Goal: Task Accomplishment & Management: Manage account settings

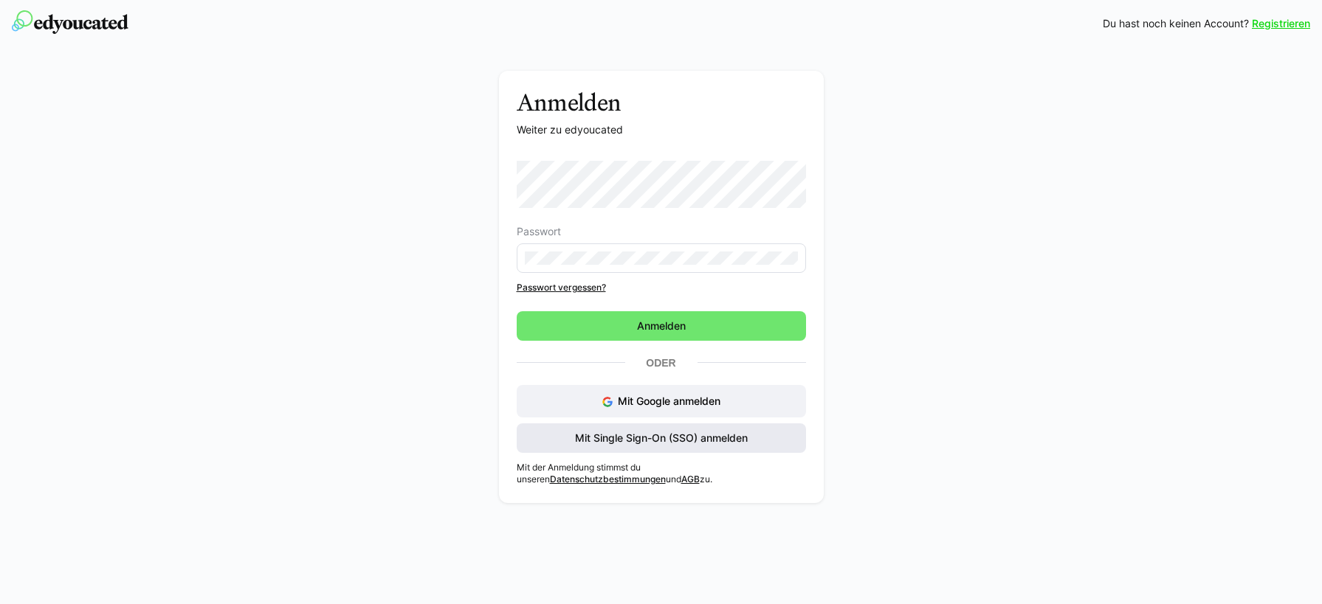
click at [621, 441] on span "Mit Single Sign-On (SSO) anmelden" at bounding box center [661, 438] width 177 height 15
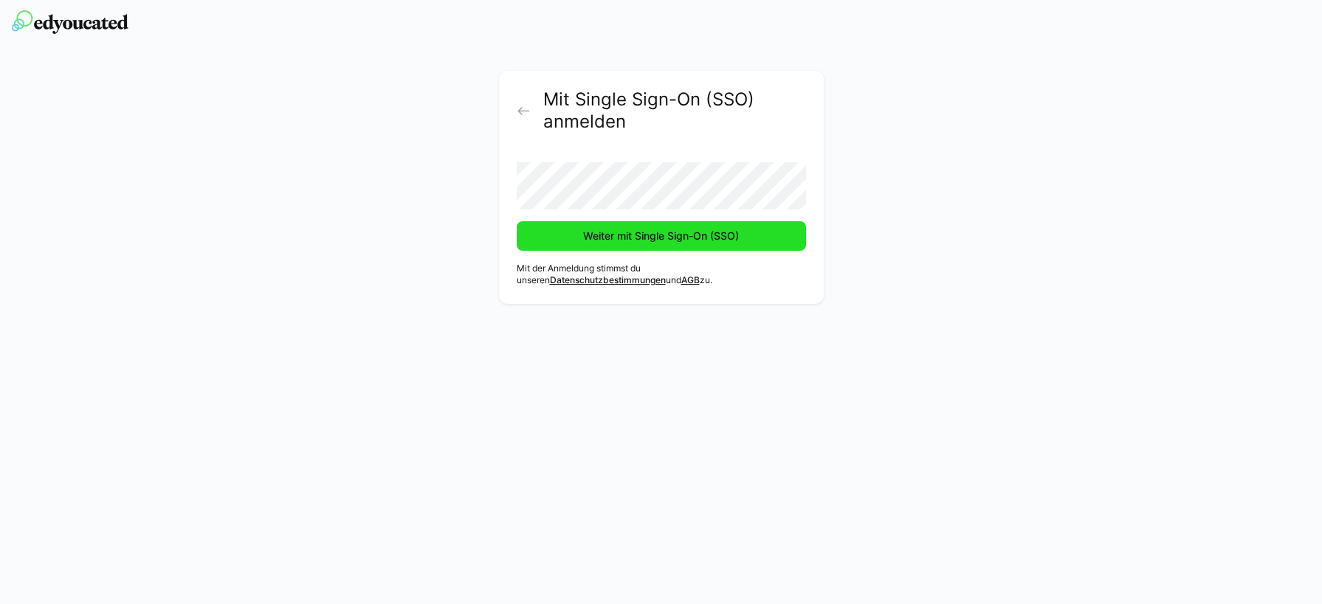
click at [589, 235] on span "Weiter mit Single Sign-On (SSO)" at bounding box center [661, 236] width 160 height 15
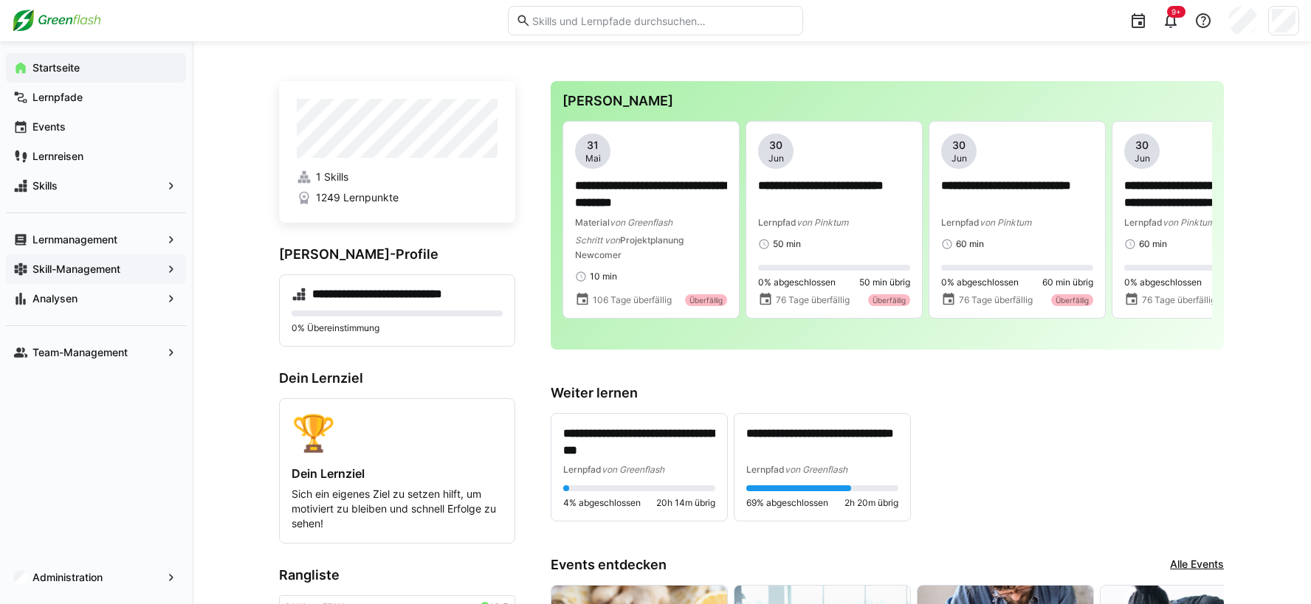
click at [0, 0] on app-navigation-label "Skill-Management" at bounding box center [0, 0] width 0 height 0
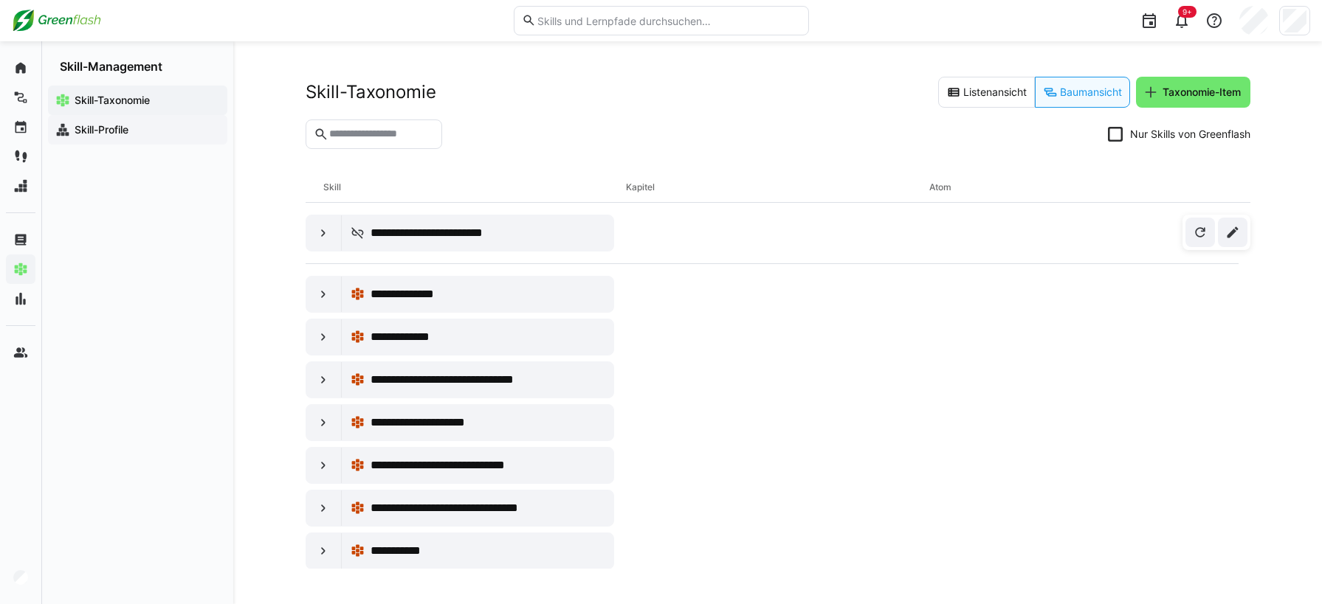
click at [0, 0] on app-navigation-label "Skill-Profile" at bounding box center [0, 0] width 0 height 0
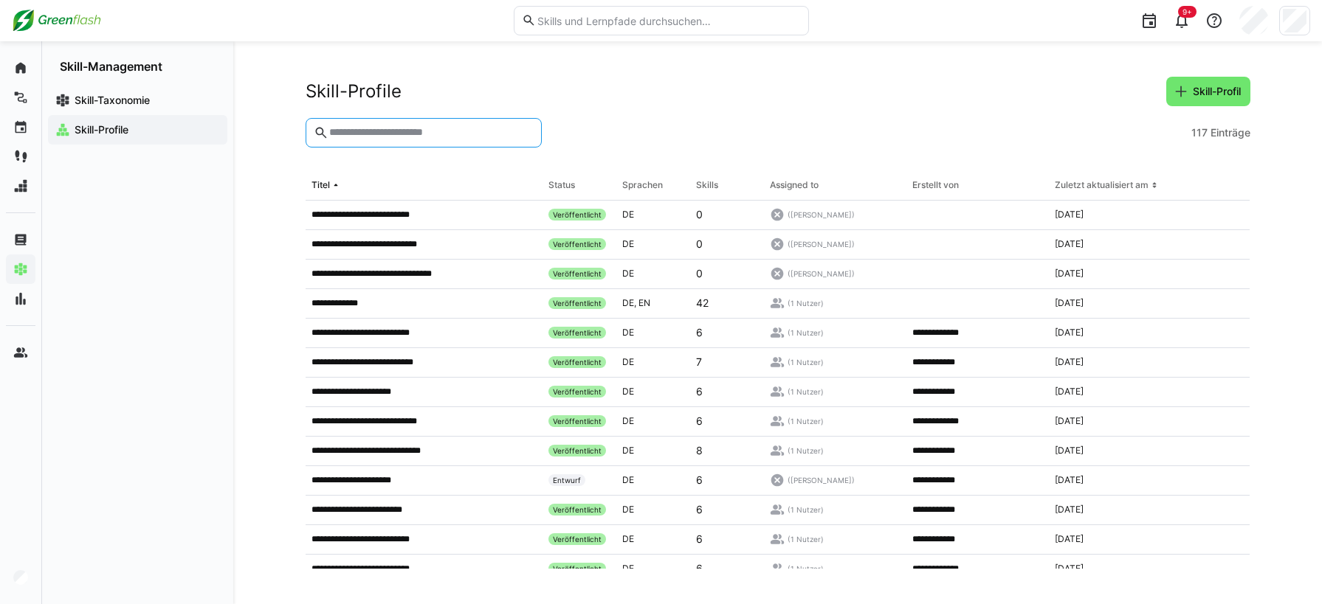
click at [349, 138] on input "text" at bounding box center [430, 132] width 205 height 13
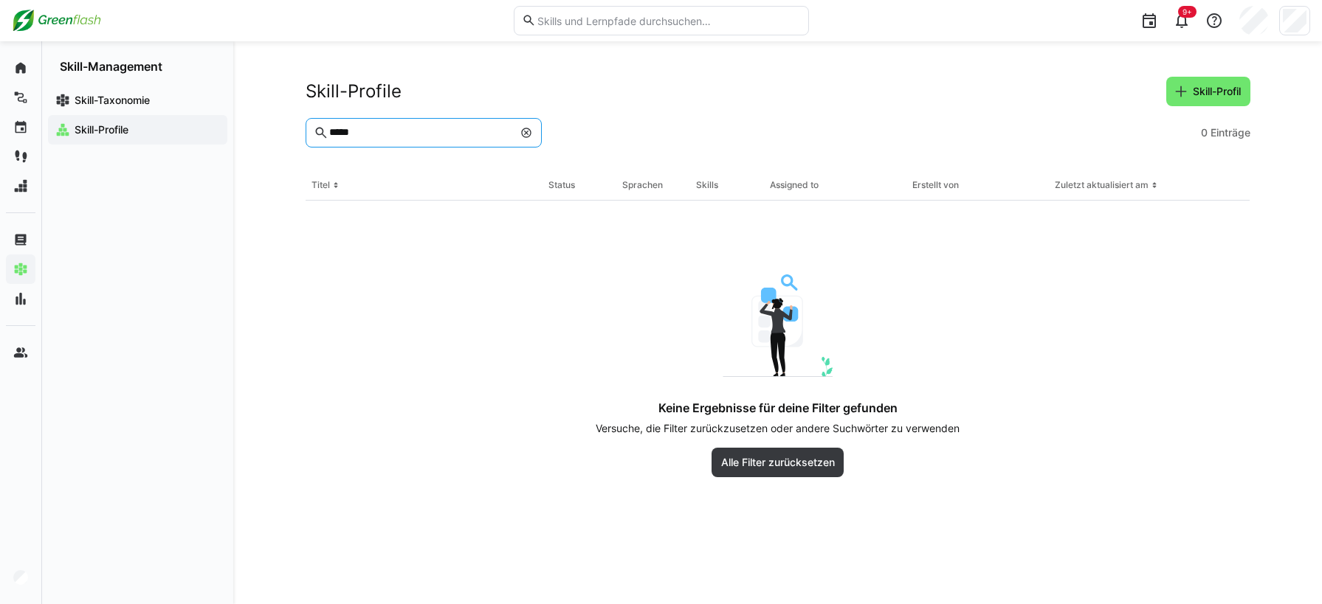
type input "*****"
click at [526, 132] on eds-icon at bounding box center [526, 133] width 12 height 12
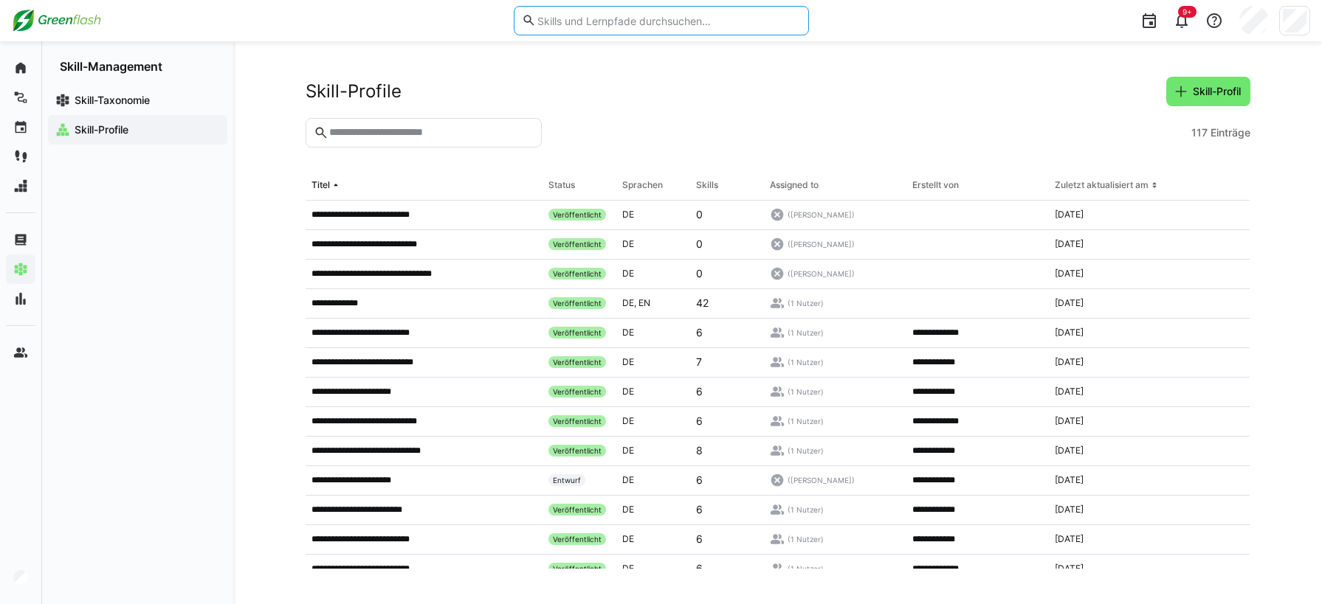
click at [605, 24] on input "text" at bounding box center [668, 20] width 264 height 13
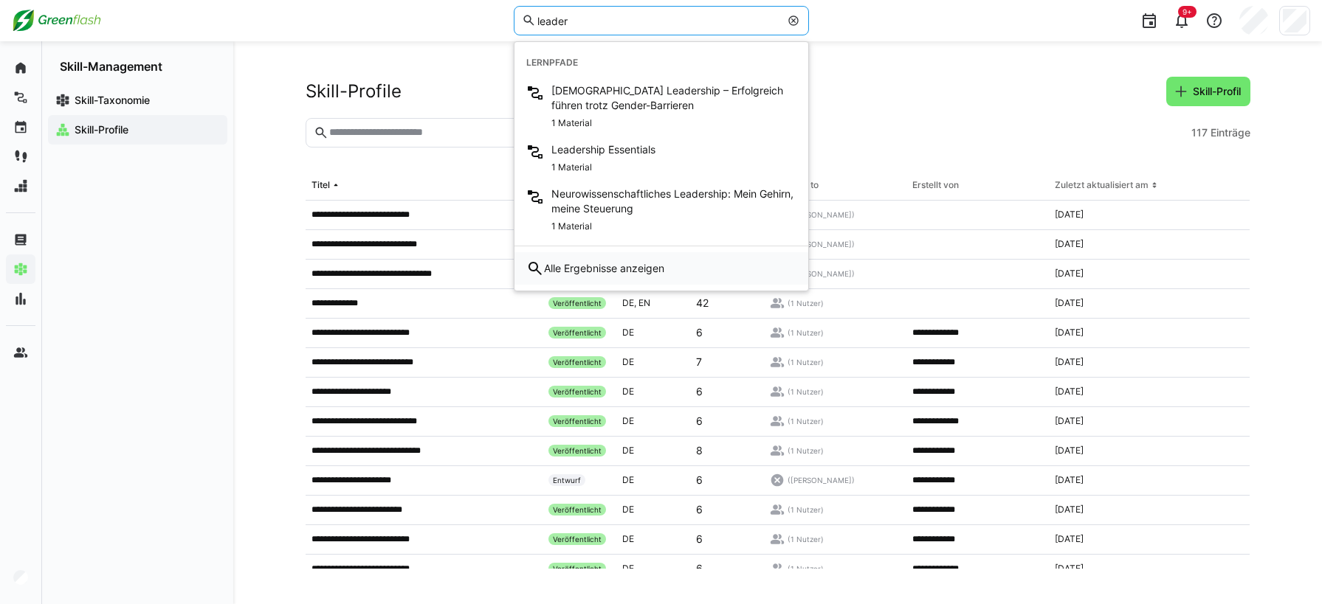
type input "leader"
click at [639, 272] on span "Alle Ergebnisse anzeigen" at bounding box center [604, 268] width 120 height 15
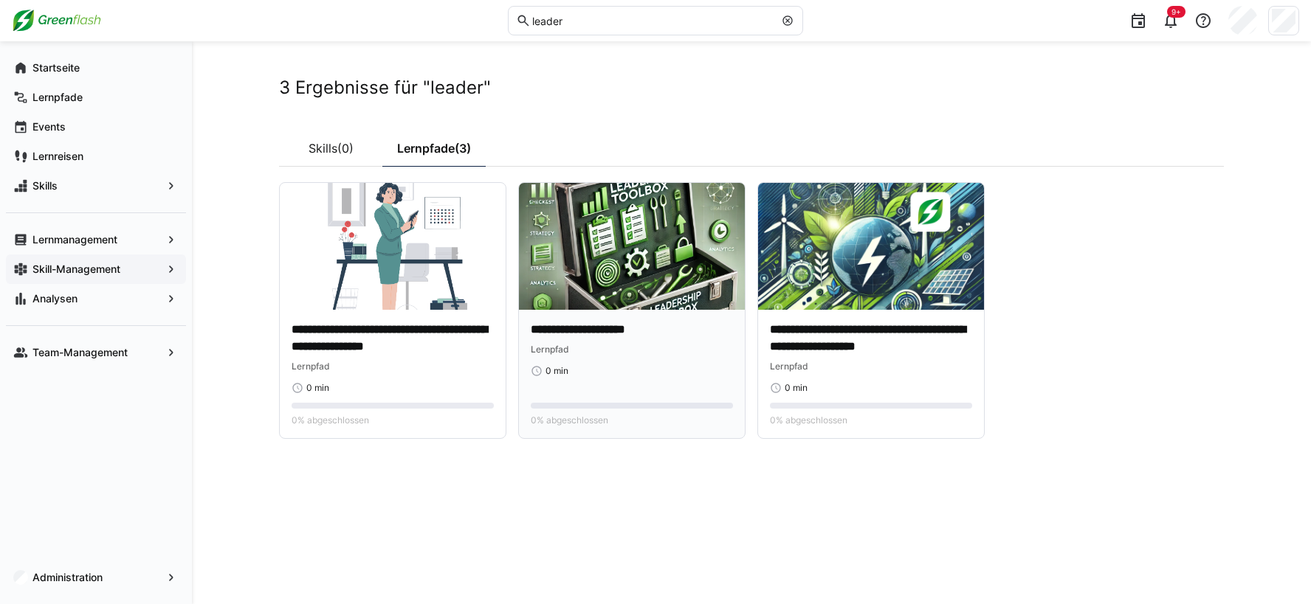
click at [698, 288] on img at bounding box center [632, 246] width 226 height 127
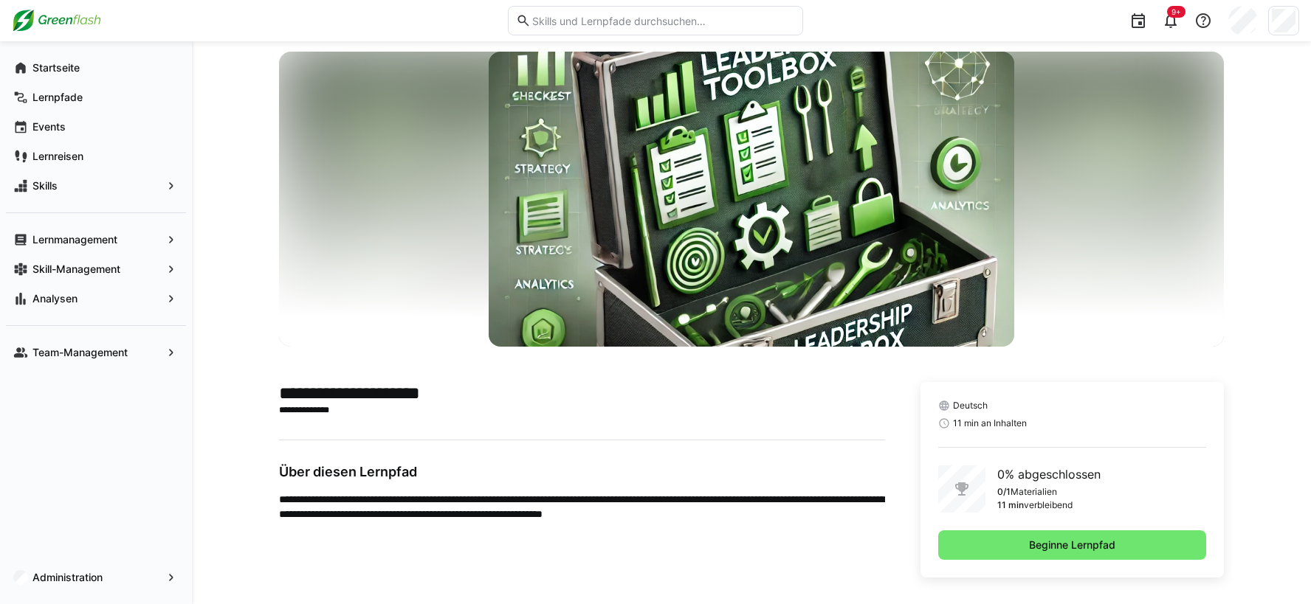
scroll to position [34, 0]
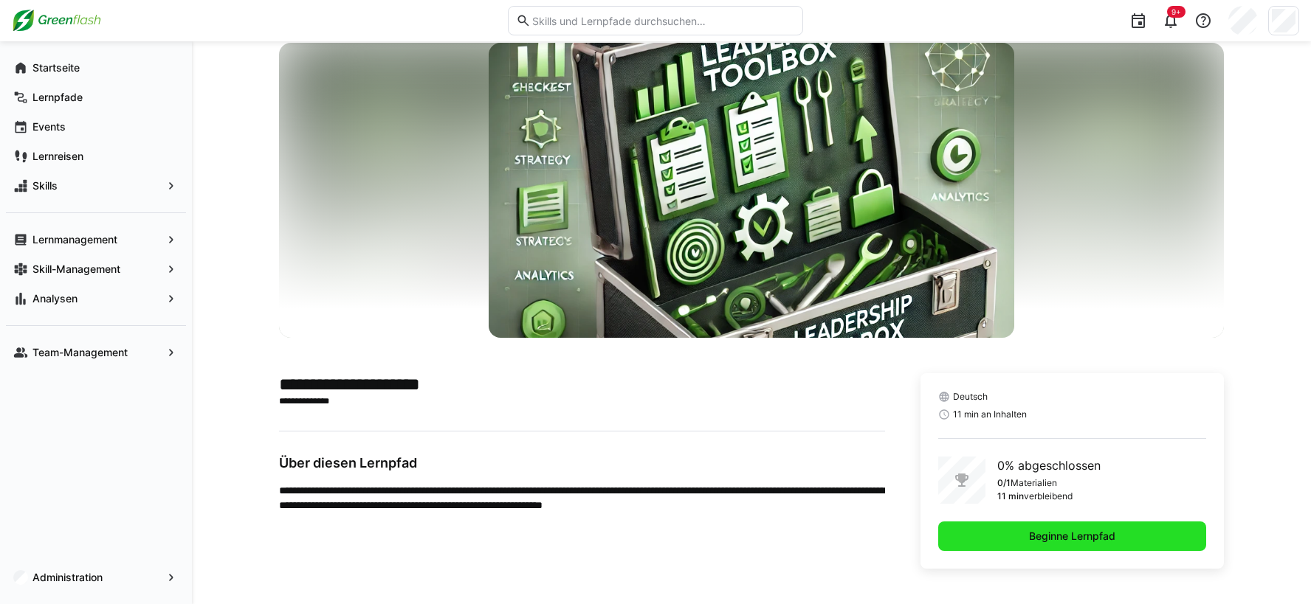
click at [1098, 536] on span "Beginne Lernpfad" at bounding box center [1072, 536] width 91 height 15
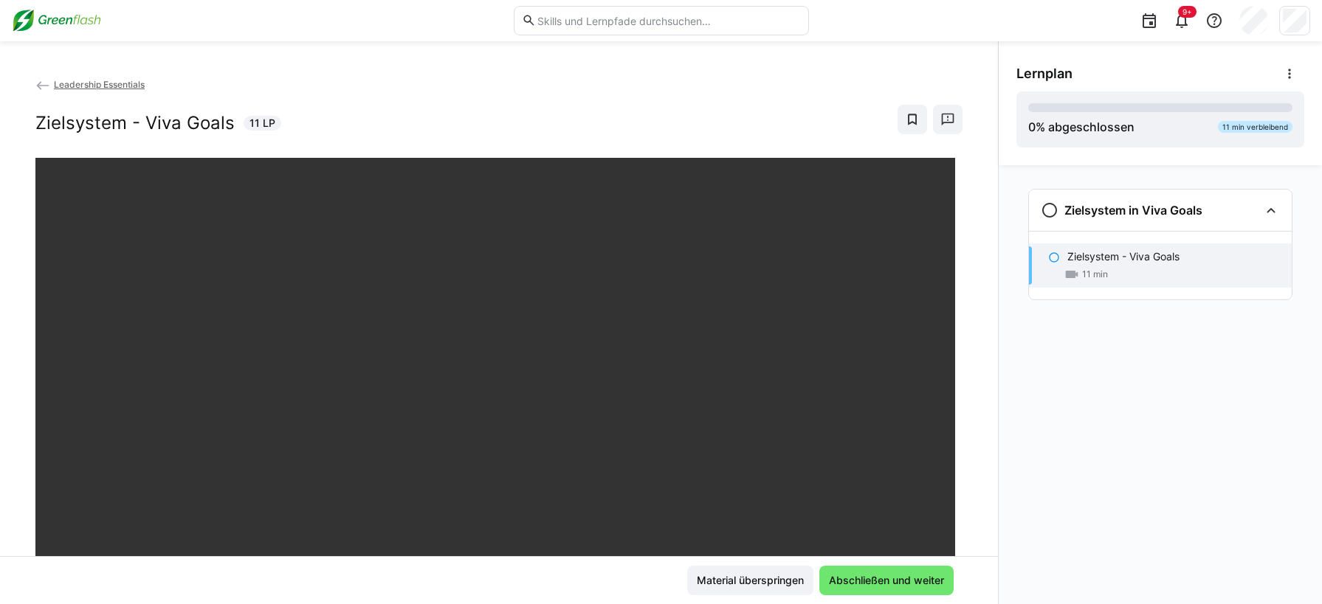
click at [73, 81] on span "Leadership Essentials" at bounding box center [99, 84] width 91 height 11
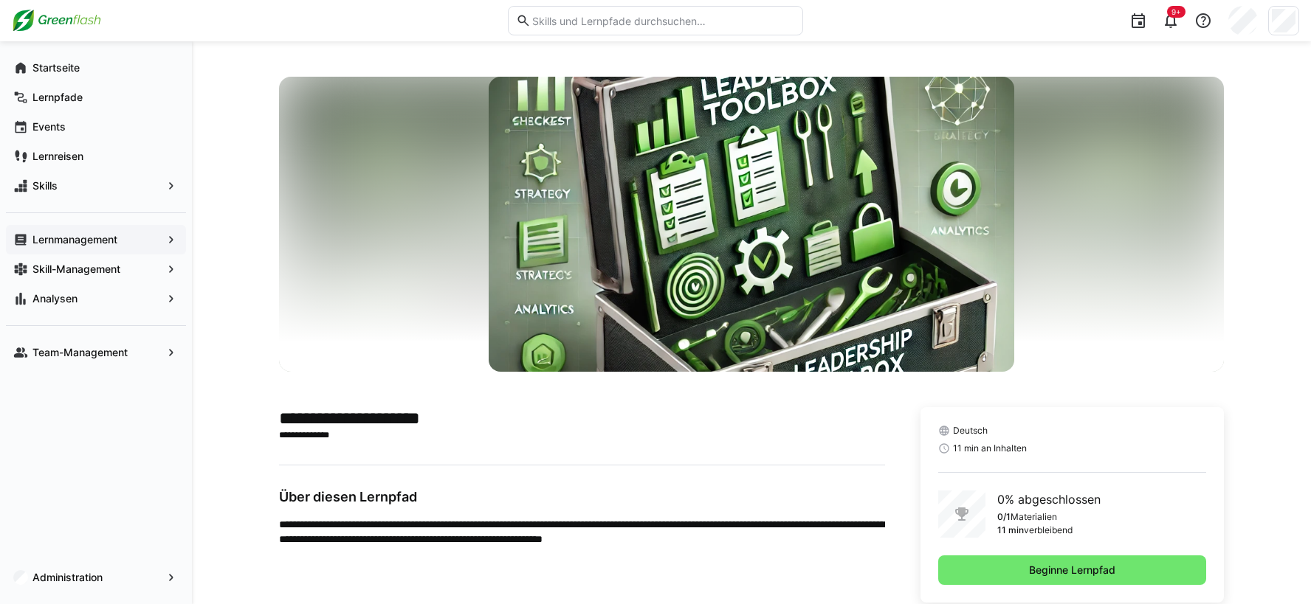
click at [0, 0] on app-navigation-label "Lernmanagement" at bounding box center [0, 0] width 0 height 0
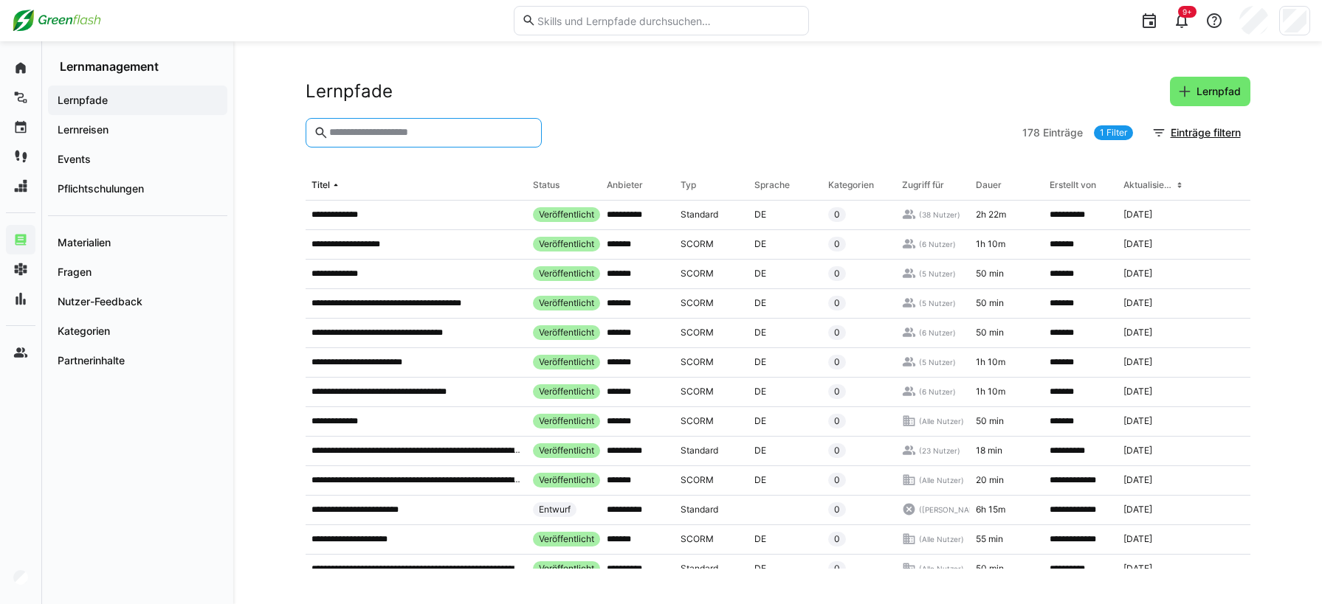
click at [357, 137] on input "text" at bounding box center [430, 132] width 205 height 13
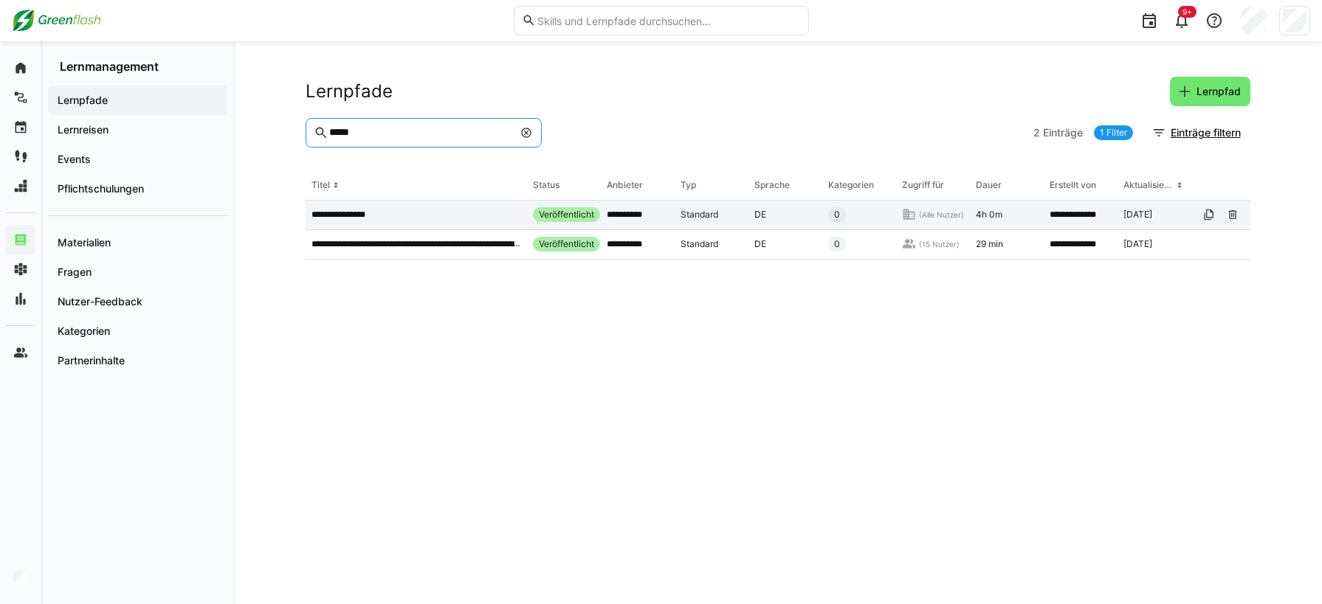
type input "*****"
click at [362, 214] on p "**********" at bounding box center [347, 215] width 73 height 12
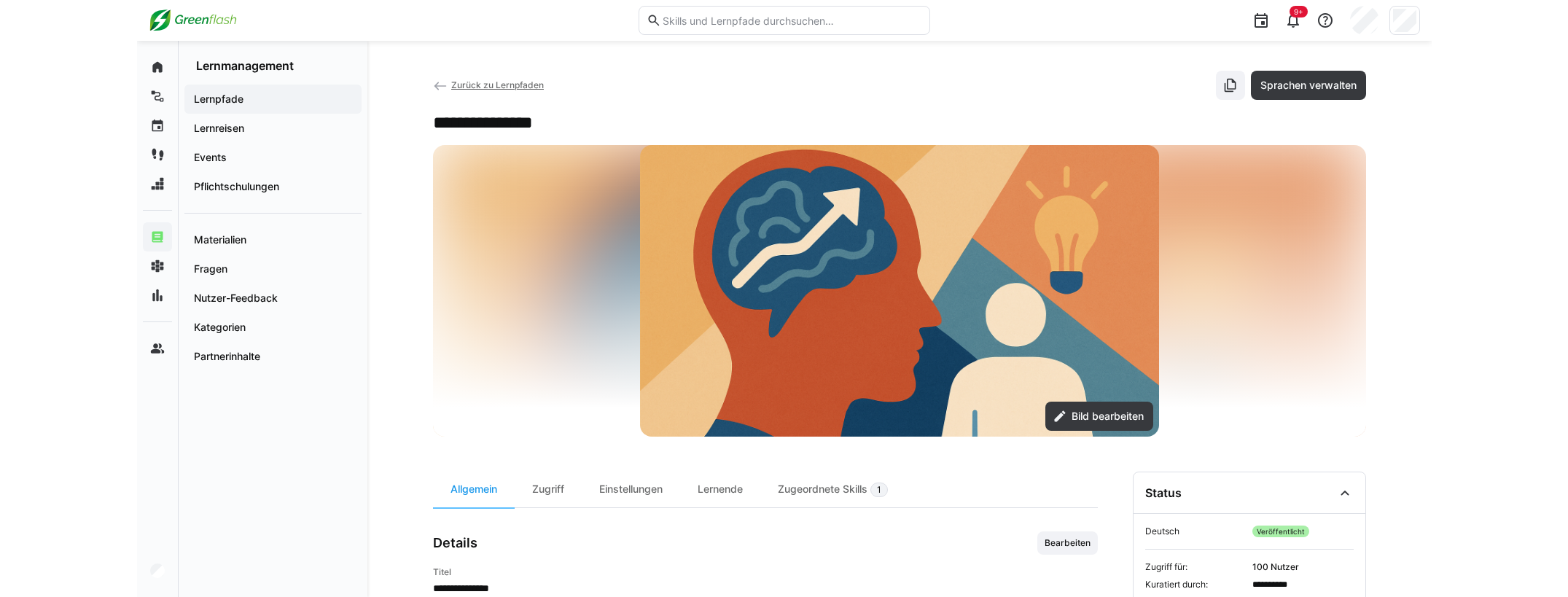
scroll to position [6, 0]
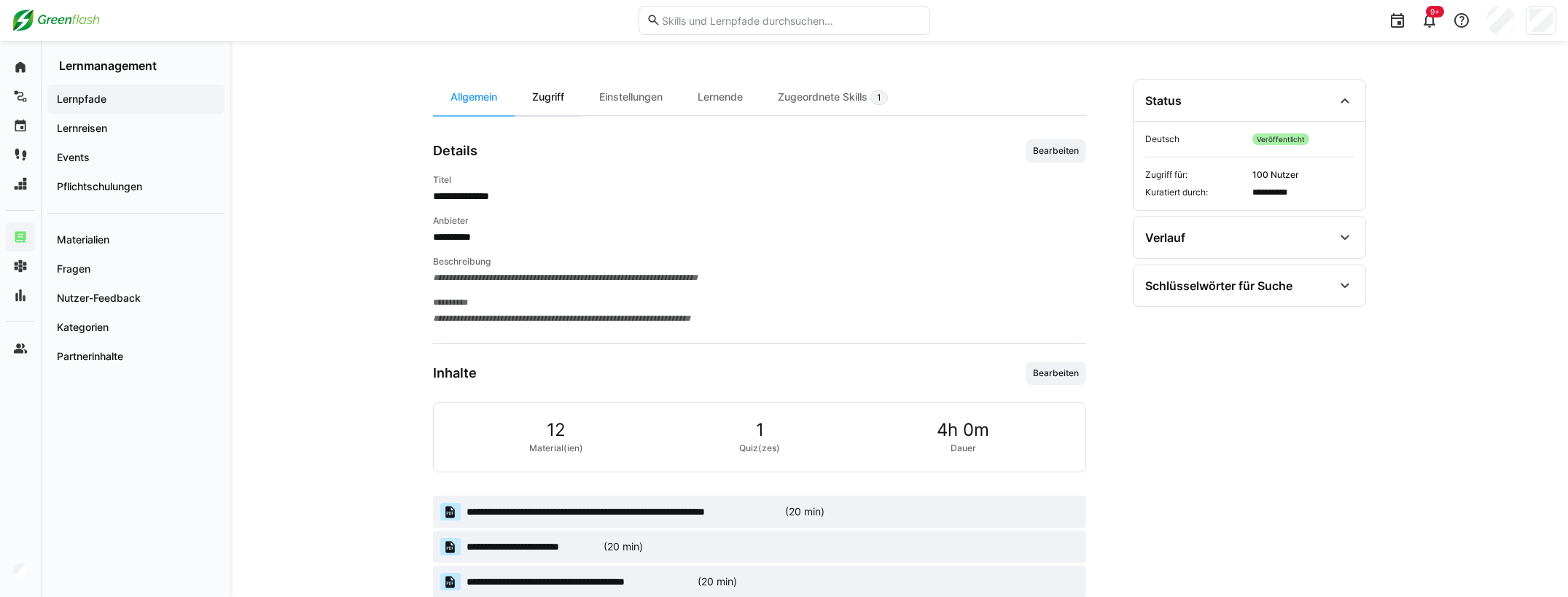
click at [551, 99] on div "Zugriff" at bounding box center [548, 97] width 67 height 36
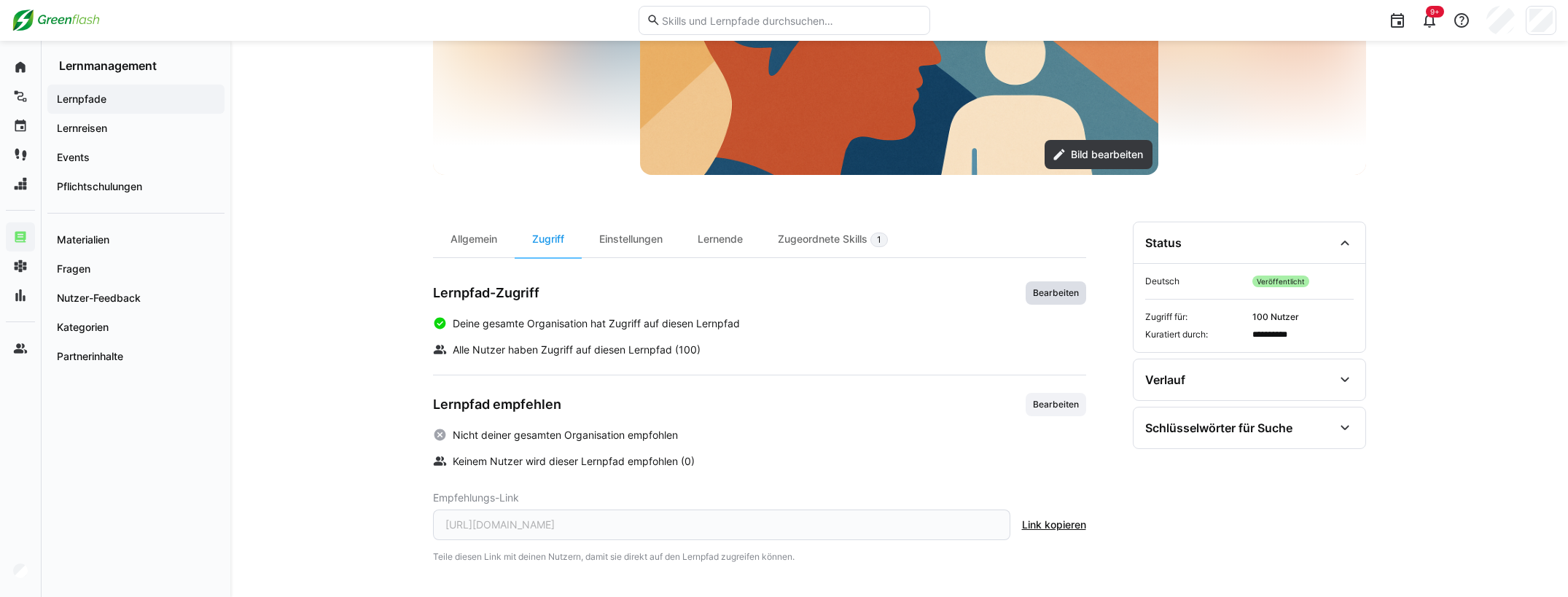
click at [1059, 293] on span "Bearbeiten" at bounding box center [1055, 294] width 48 height 12
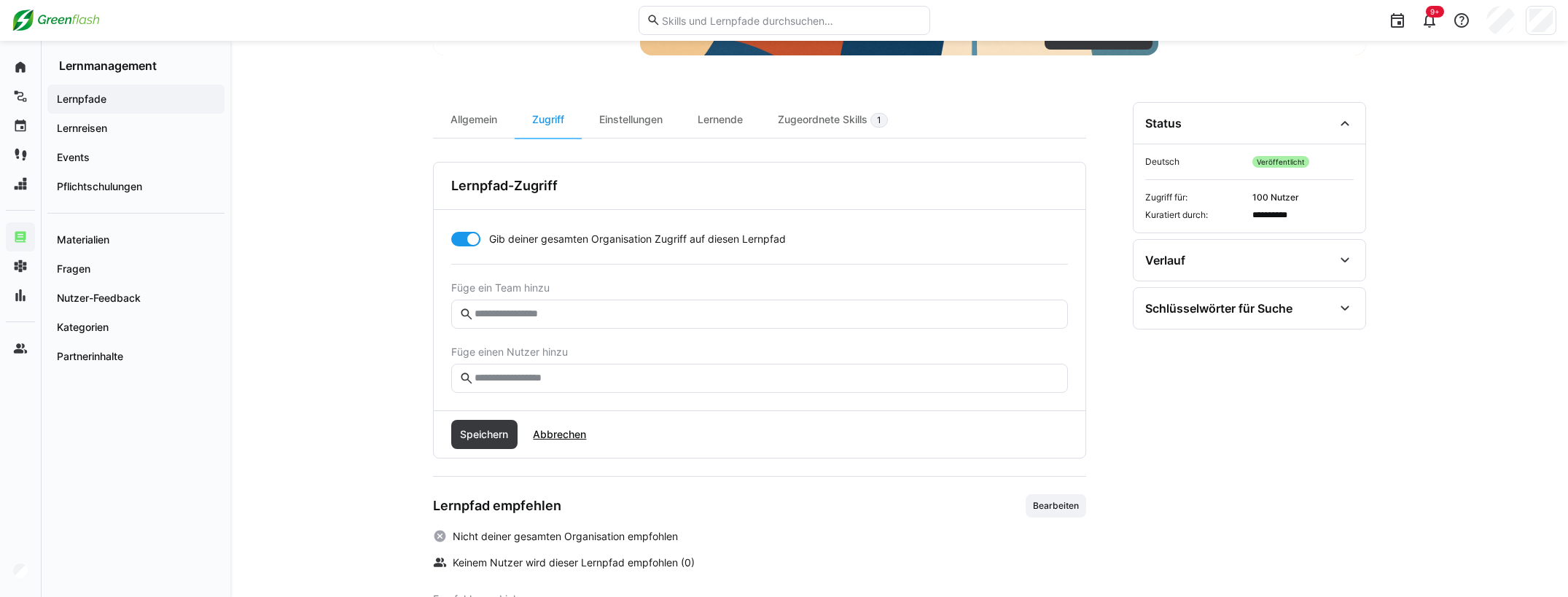
scroll to position [402, 0]
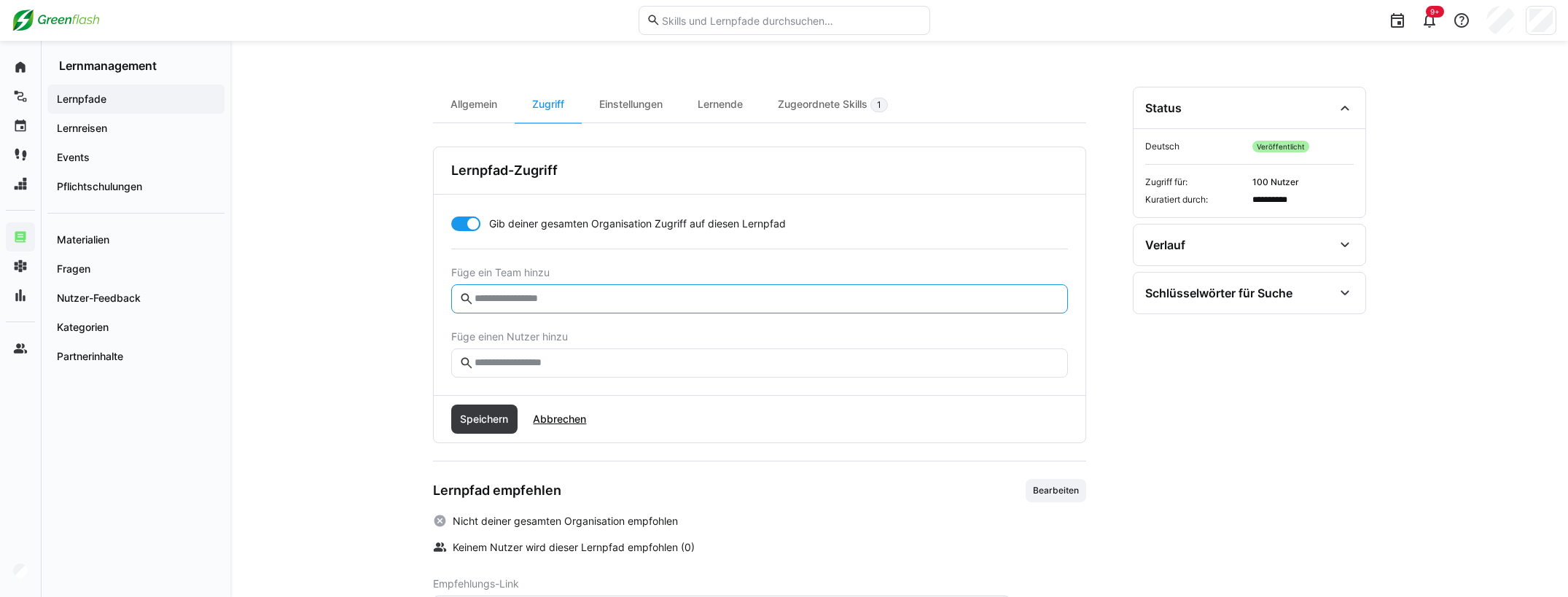
click at [555, 299] on input "text" at bounding box center [766, 298] width 586 height 13
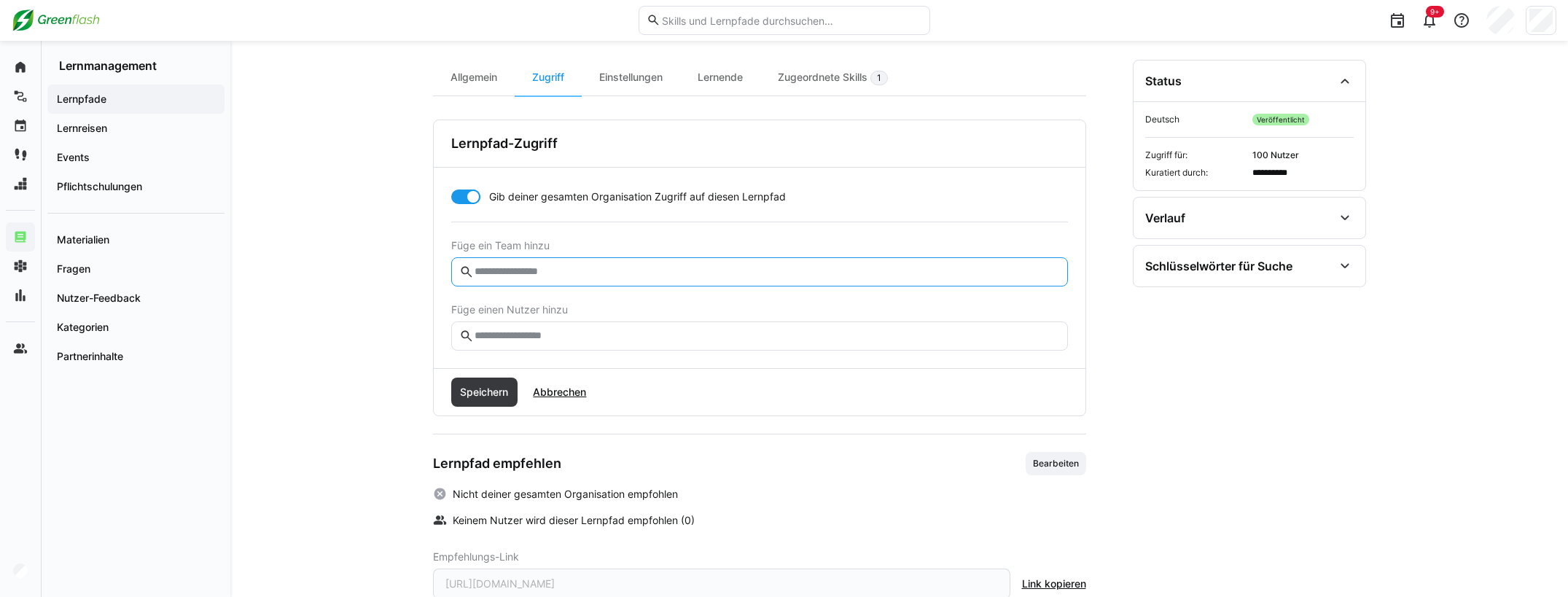
scroll to position [428, 0]
click at [466, 198] on div at bounding box center [473, 198] width 15 height 15
click at [508, 273] on input "text" at bounding box center [766, 272] width 586 height 13
type input "*"
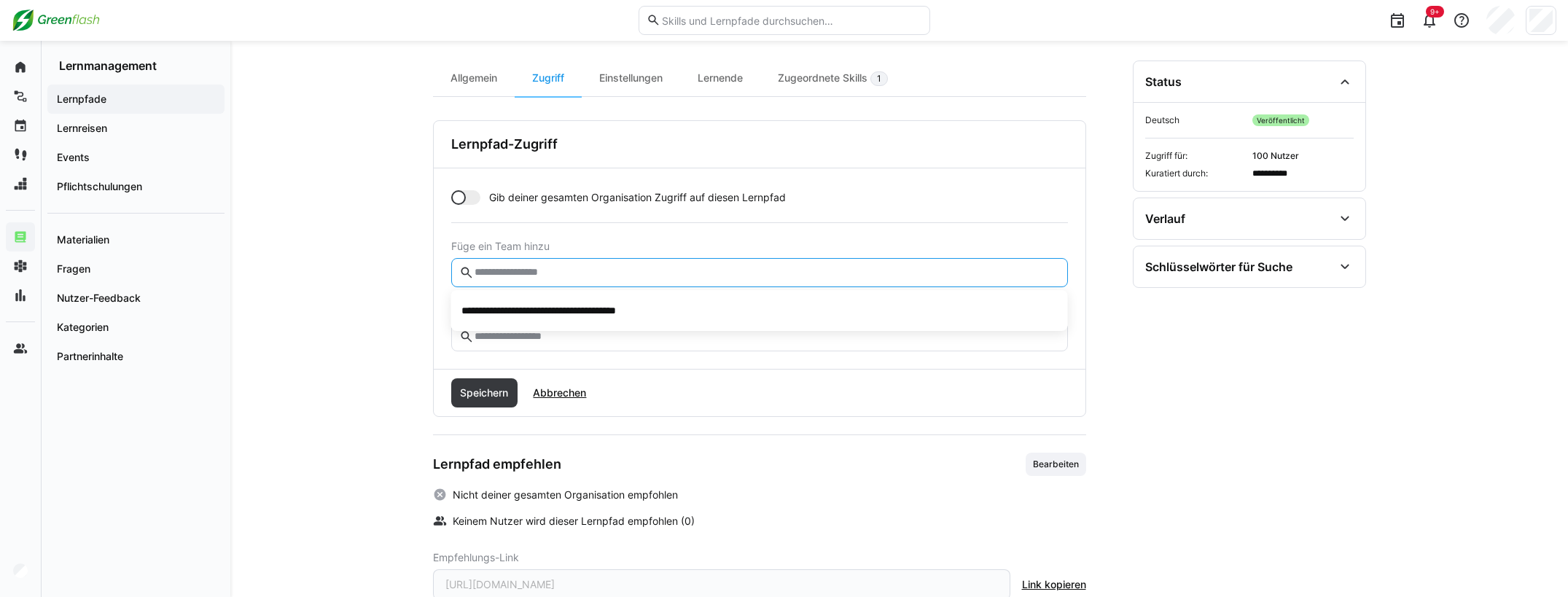
click at [499, 335] on input "text" at bounding box center [766, 336] width 586 height 13
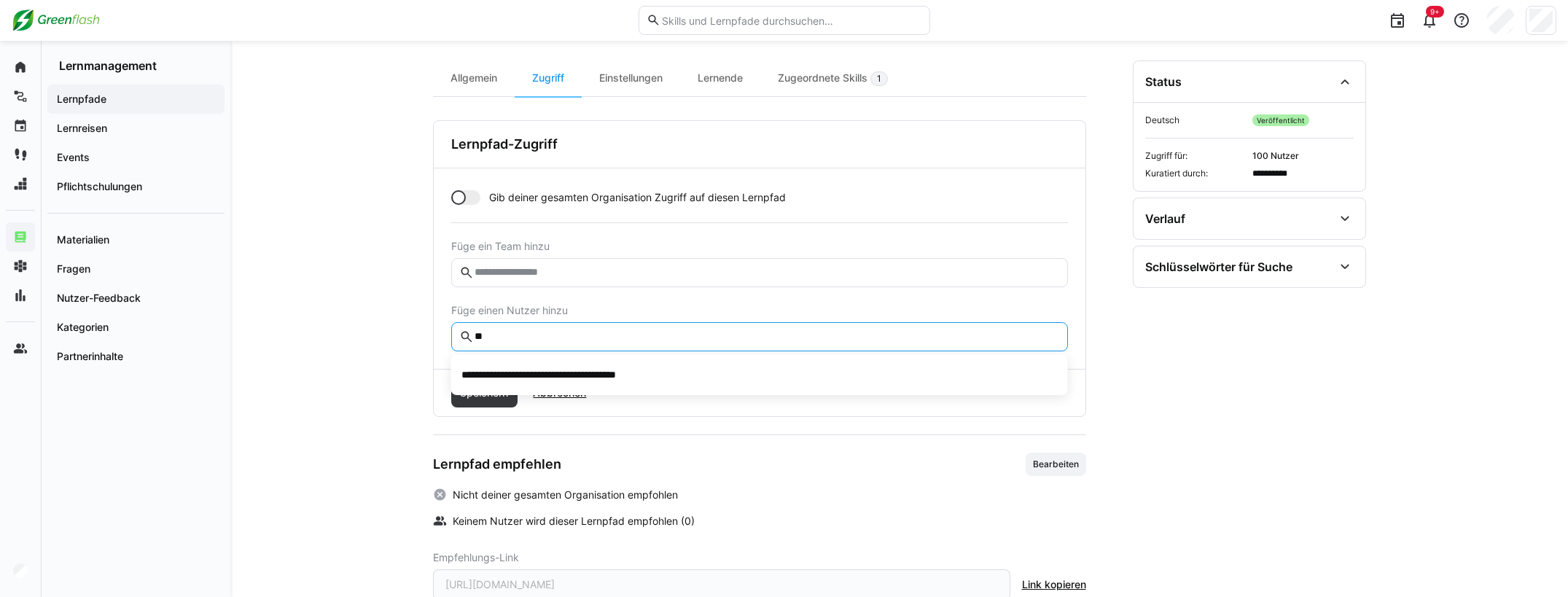
type input "*"
click at [358, 296] on div "**********" at bounding box center [899, 134] width 1338 height 1045
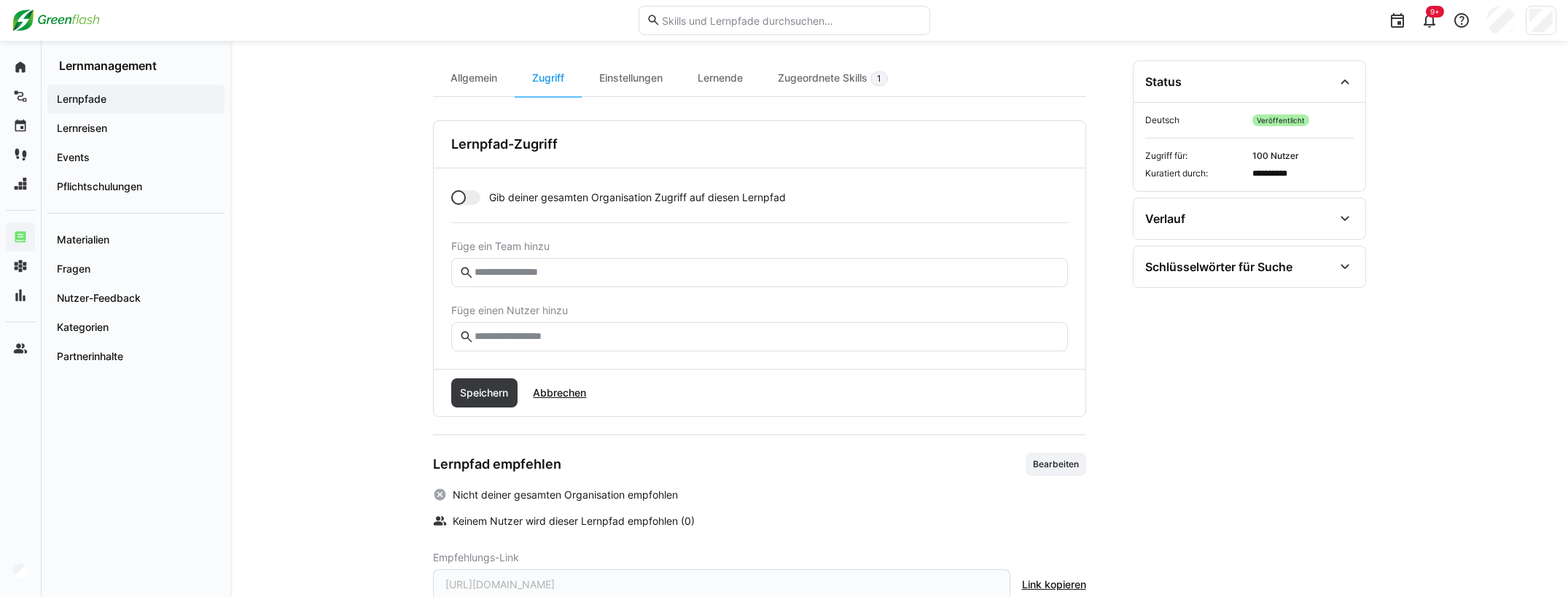
click at [513, 252] on span "Füge ein Team hinzu" at bounding box center [760, 247] width 617 height 12
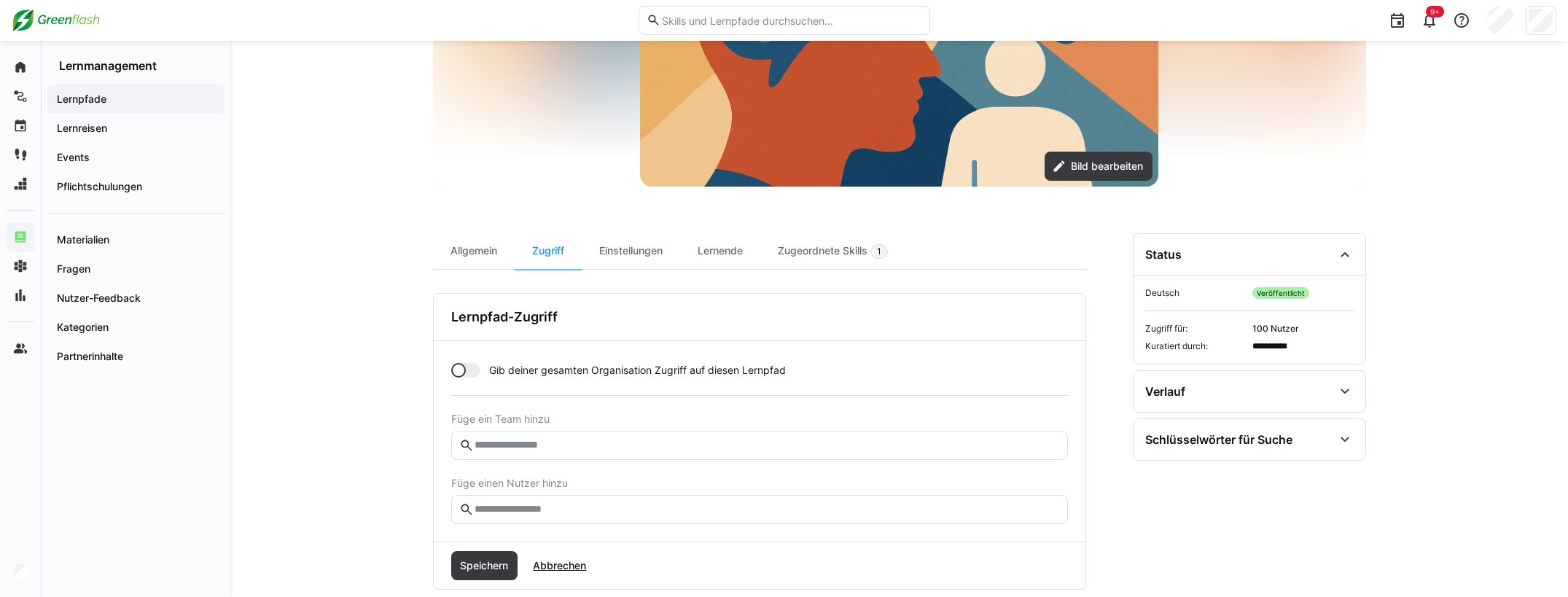
scroll to position [252, 0]
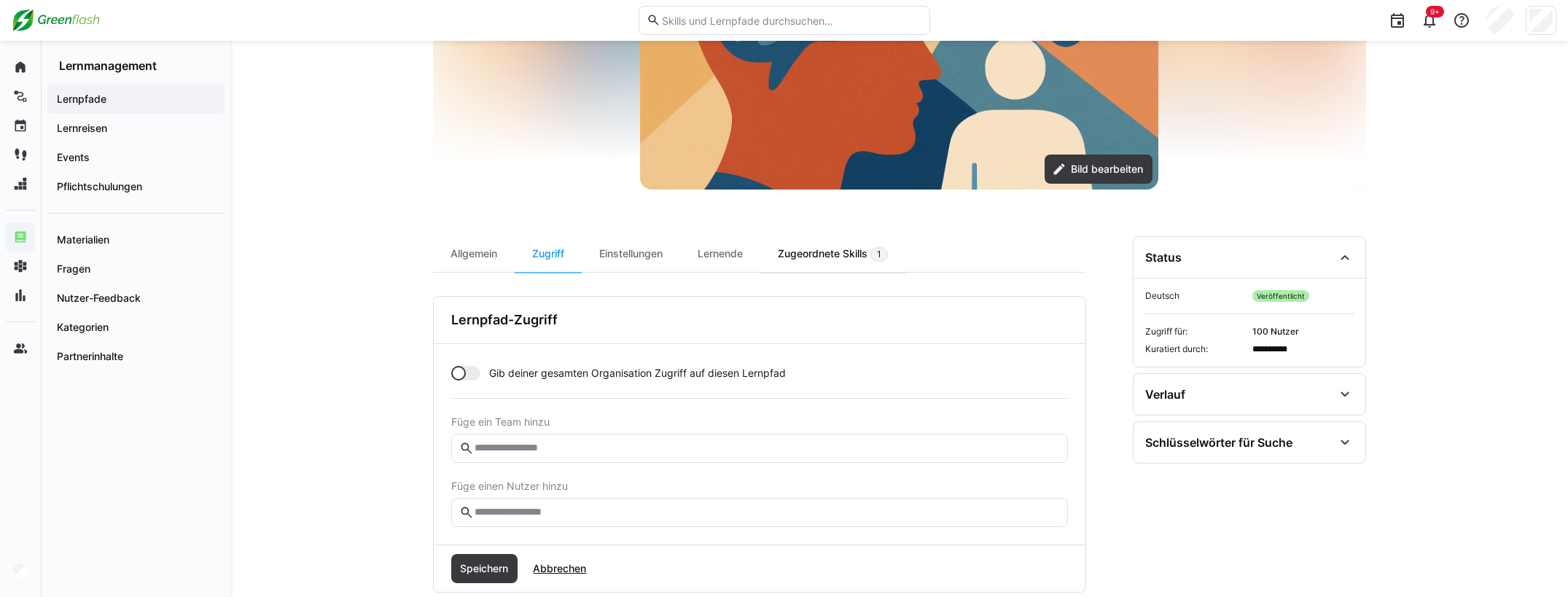
click at [813, 258] on div "Zugeordnete Skills 1" at bounding box center [833, 254] width 145 height 36
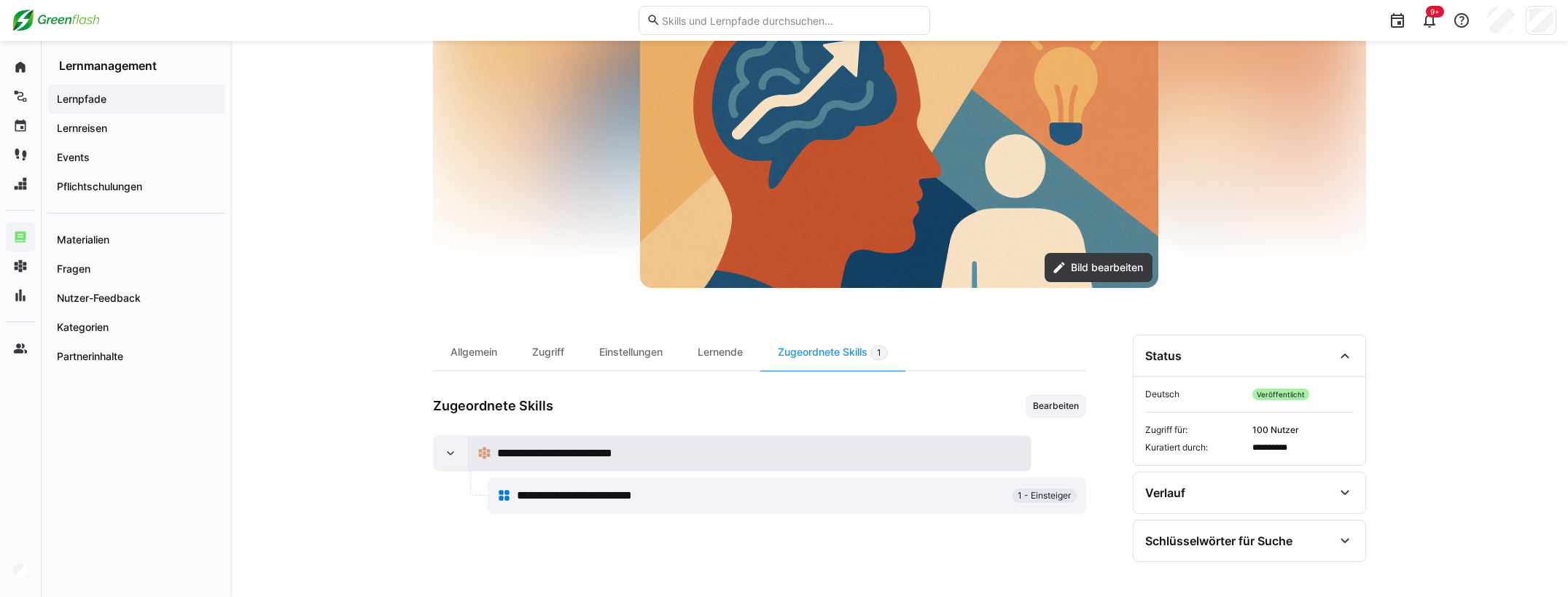
click at [603, 450] on span "**********" at bounding box center [572, 454] width 151 height 18
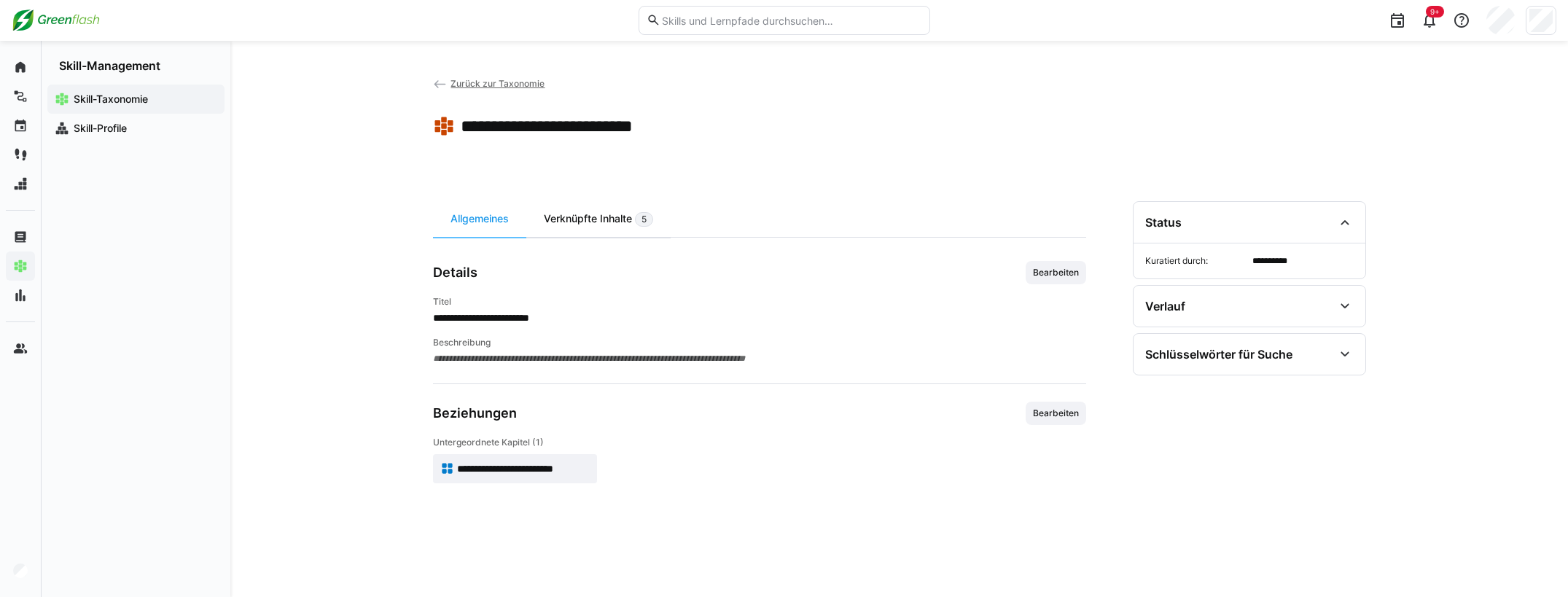
click at [603, 215] on div "Verknüpfte Inhalte 5" at bounding box center [599, 219] width 144 height 36
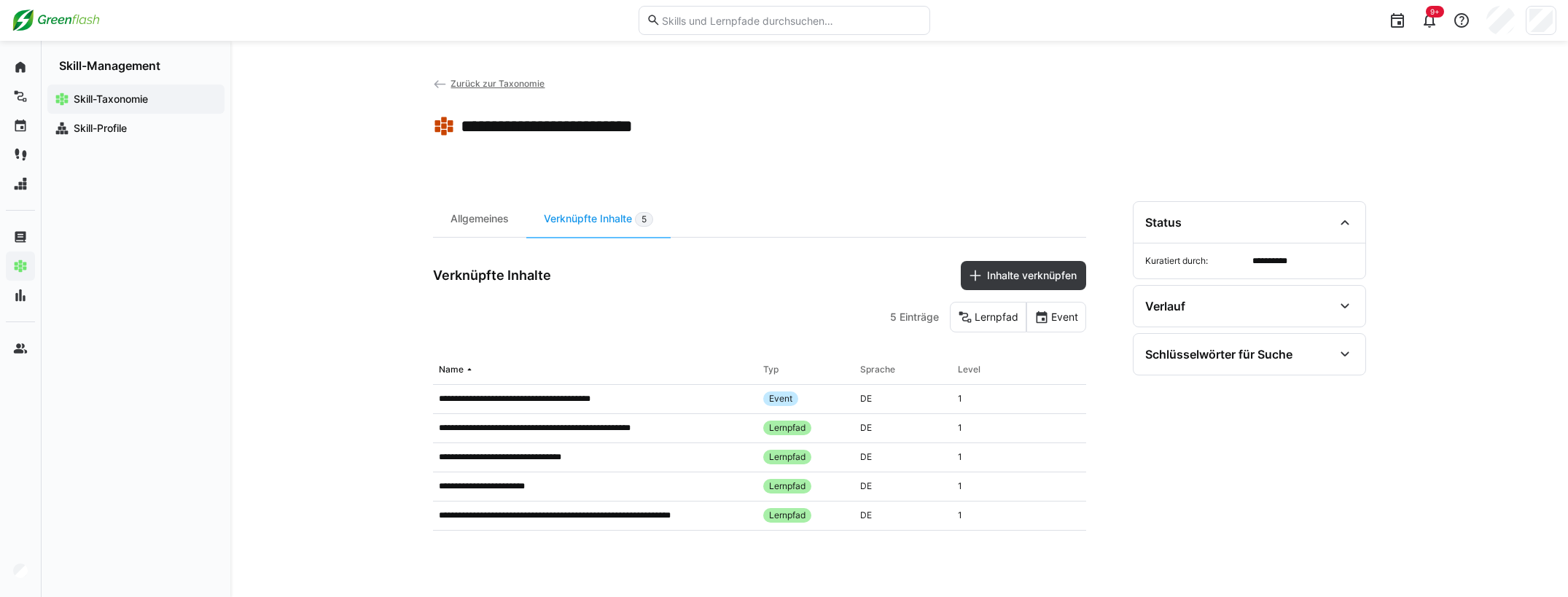
click at [486, 82] on span "Zurück zur Taxonomie" at bounding box center [497, 83] width 94 height 11
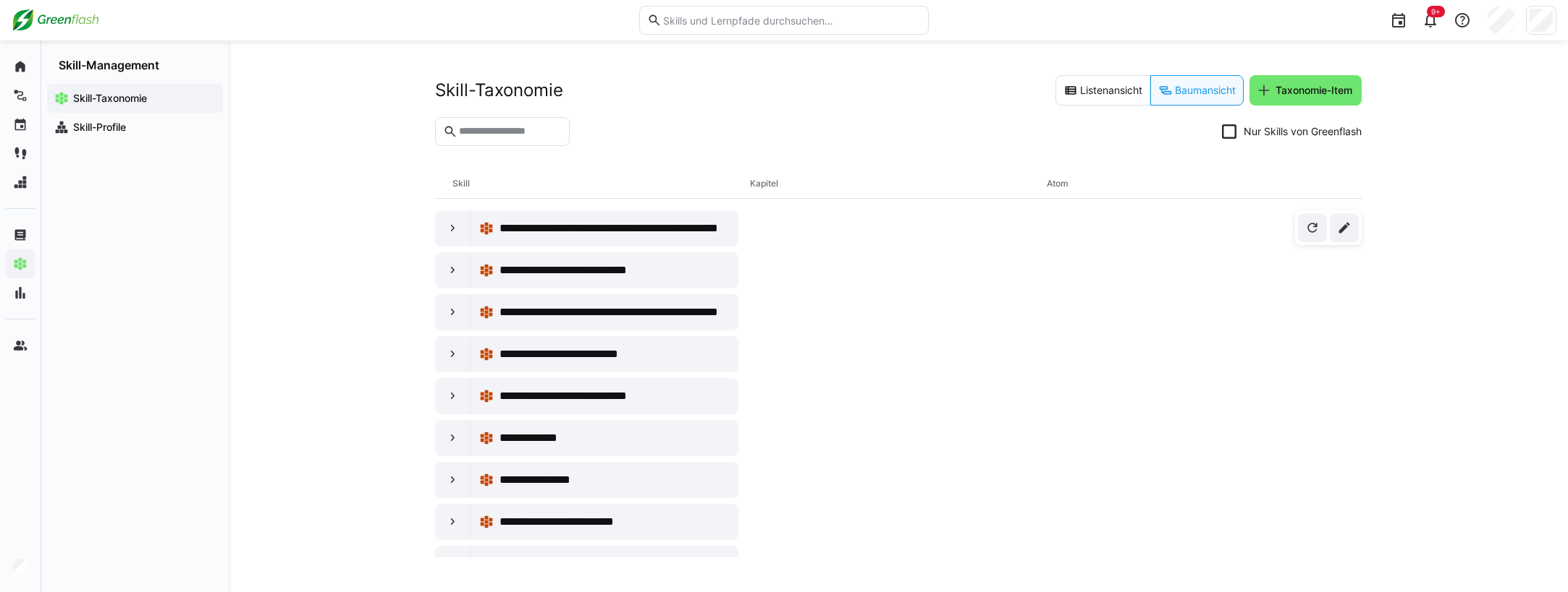
scroll to position [1958, 0]
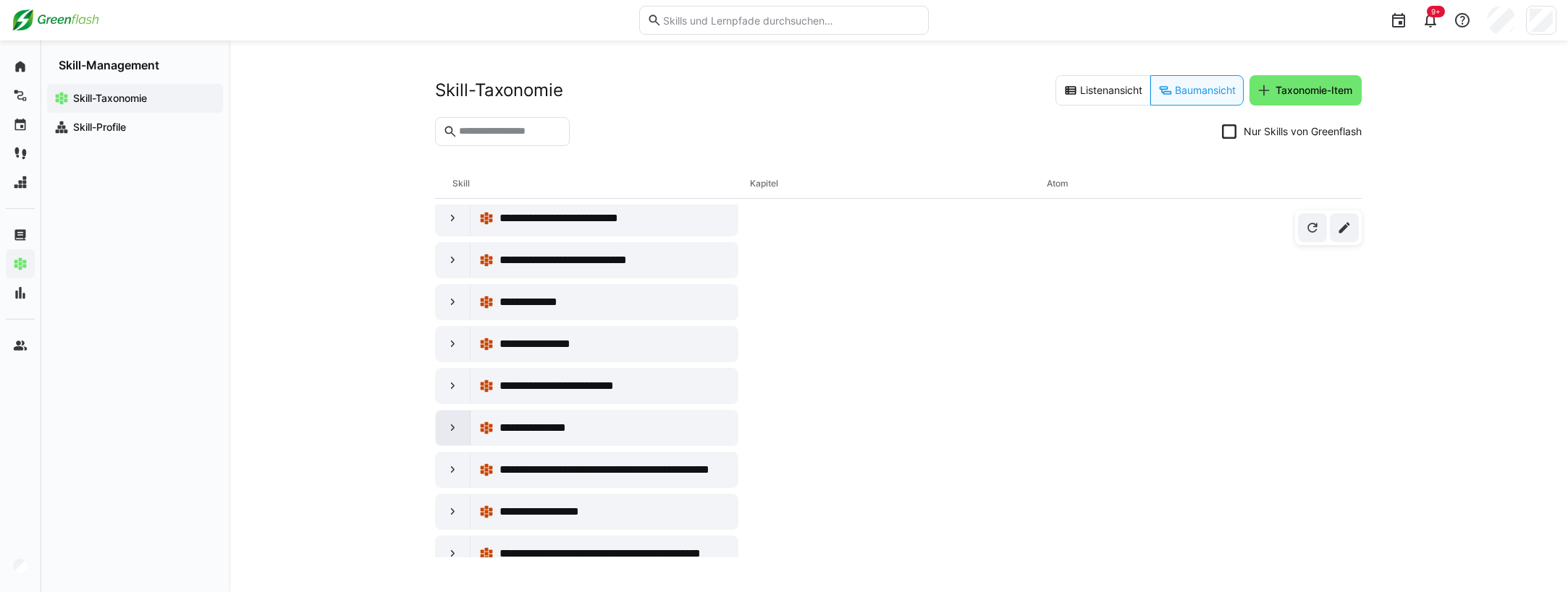
click at [456, 432] on eds-icon at bounding box center [453, 428] width 15 height 15
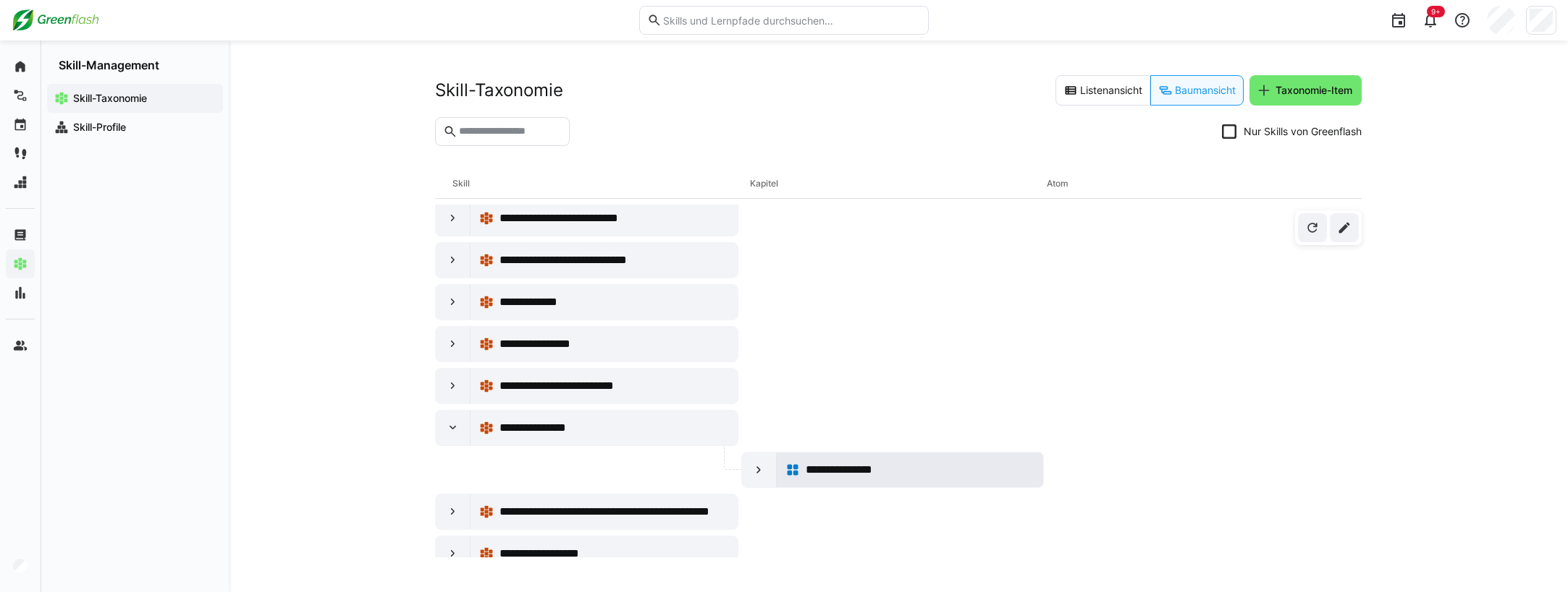
click at [836, 469] on span "**********" at bounding box center [849, 470] width 88 height 18
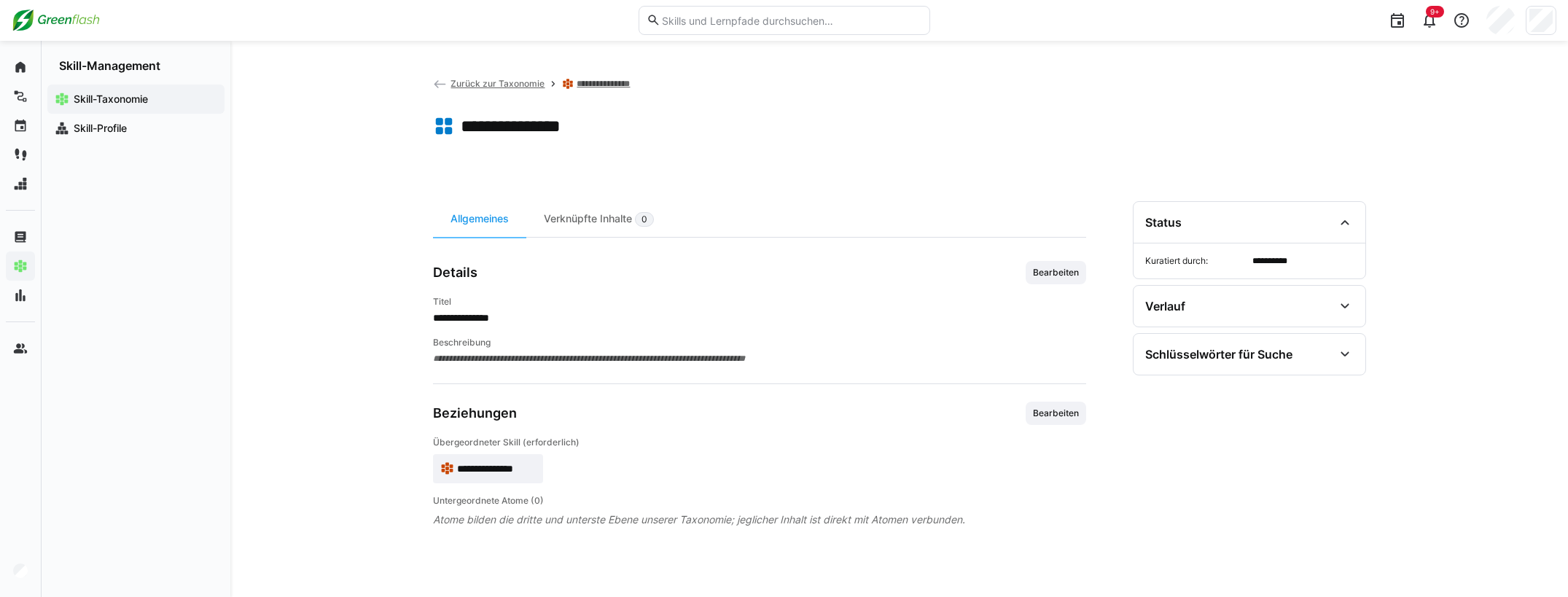
click at [464, 85] on span "Zurück zur Taxonomie" at bounding box center [497, 83] width 94 height 11
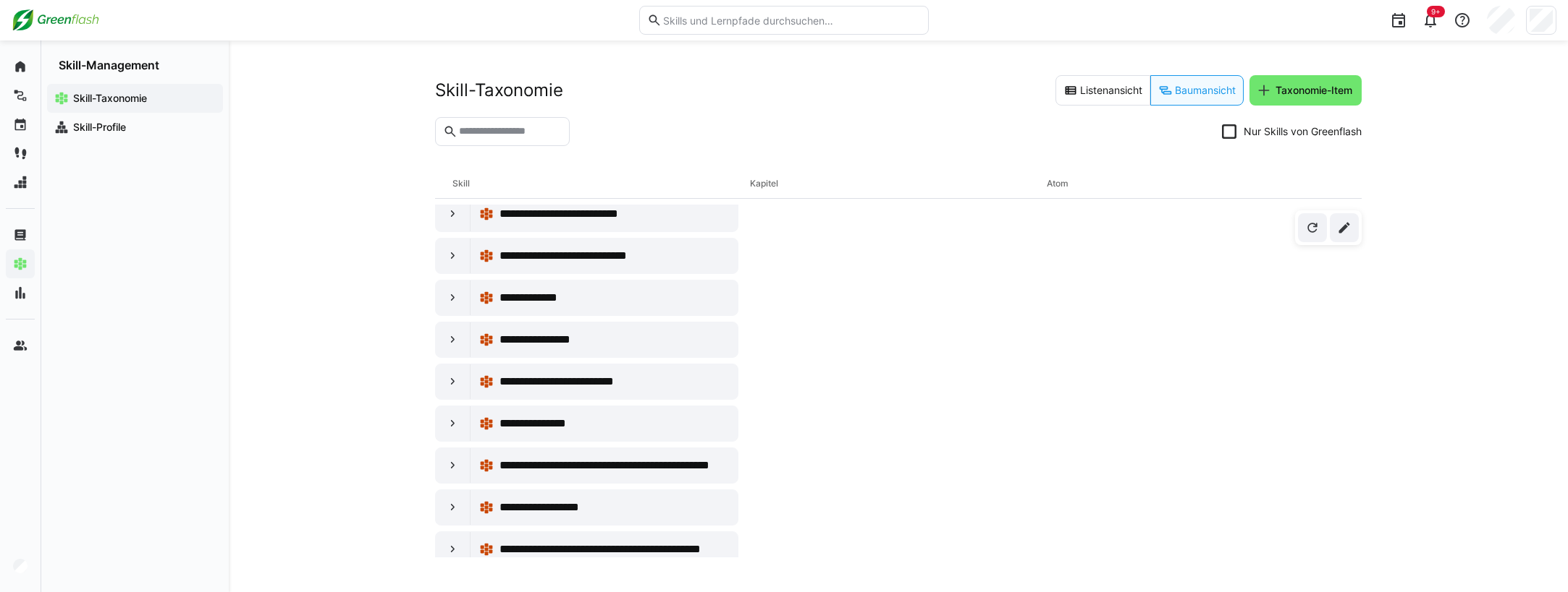
scroll to position [2019, 0]
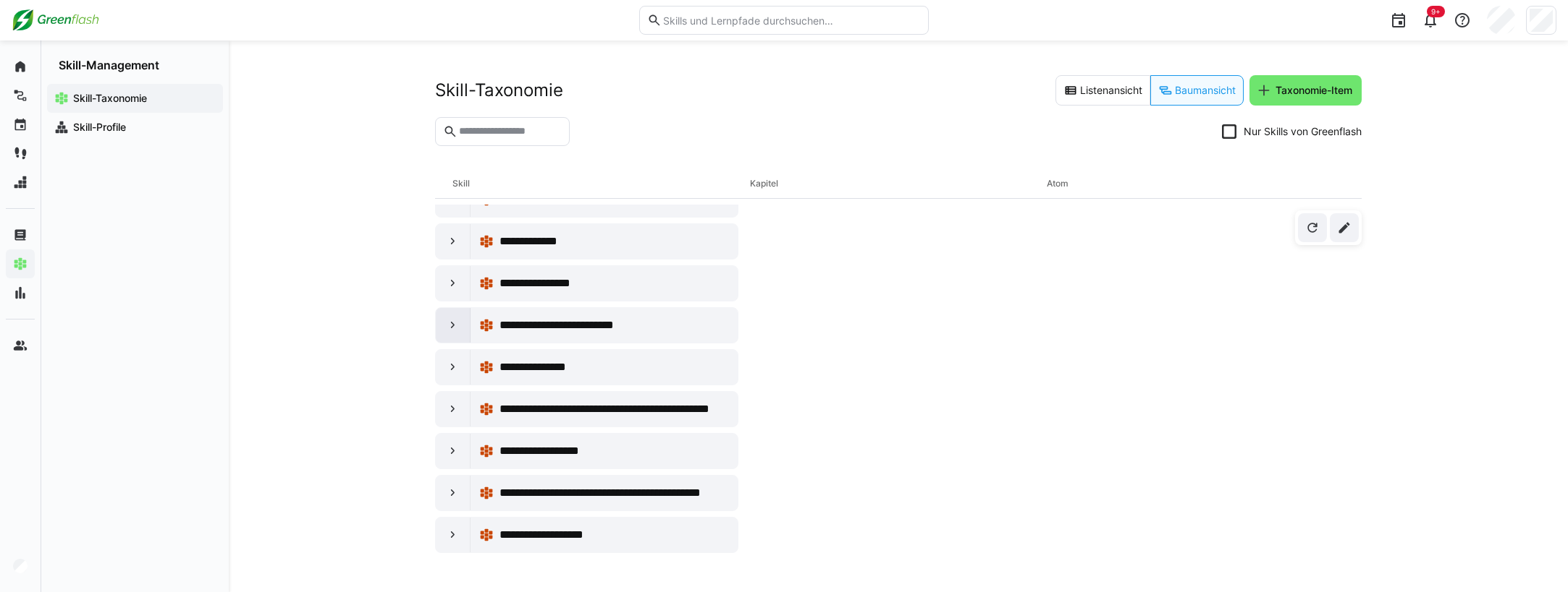
click at [451, 327] on eds-icon at bounding box center [453, 325] width 15 height 15
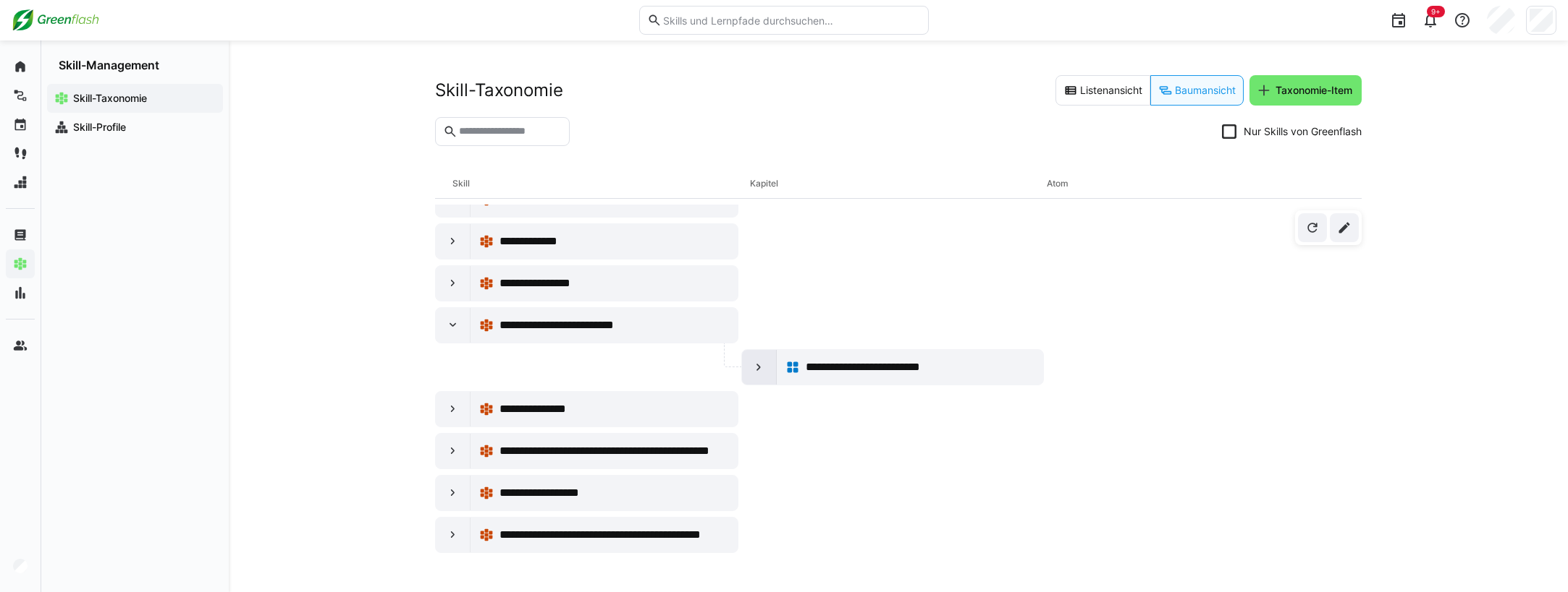
click at [758, 370] on eds-icon at bounding box center [758, 368] width 15 height 15
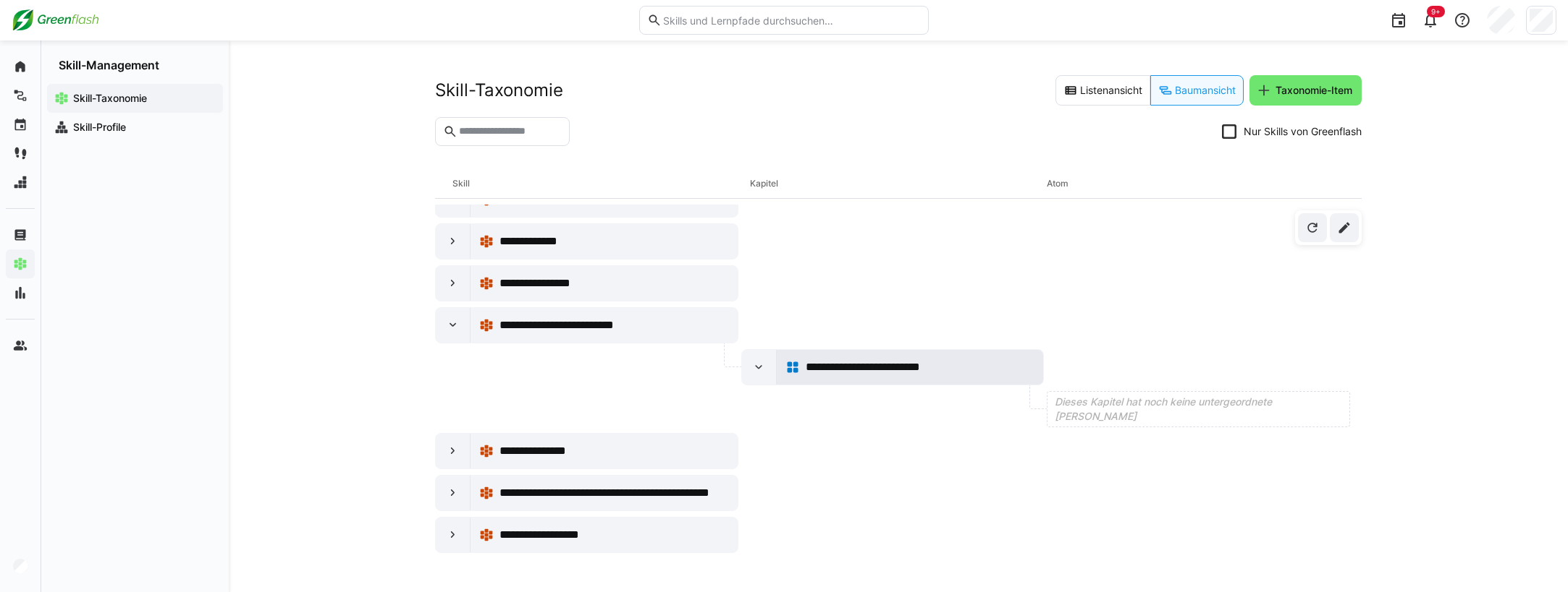
click at [871, 365] on span "**********" at bounding box center [880, 368] width 150 height 18
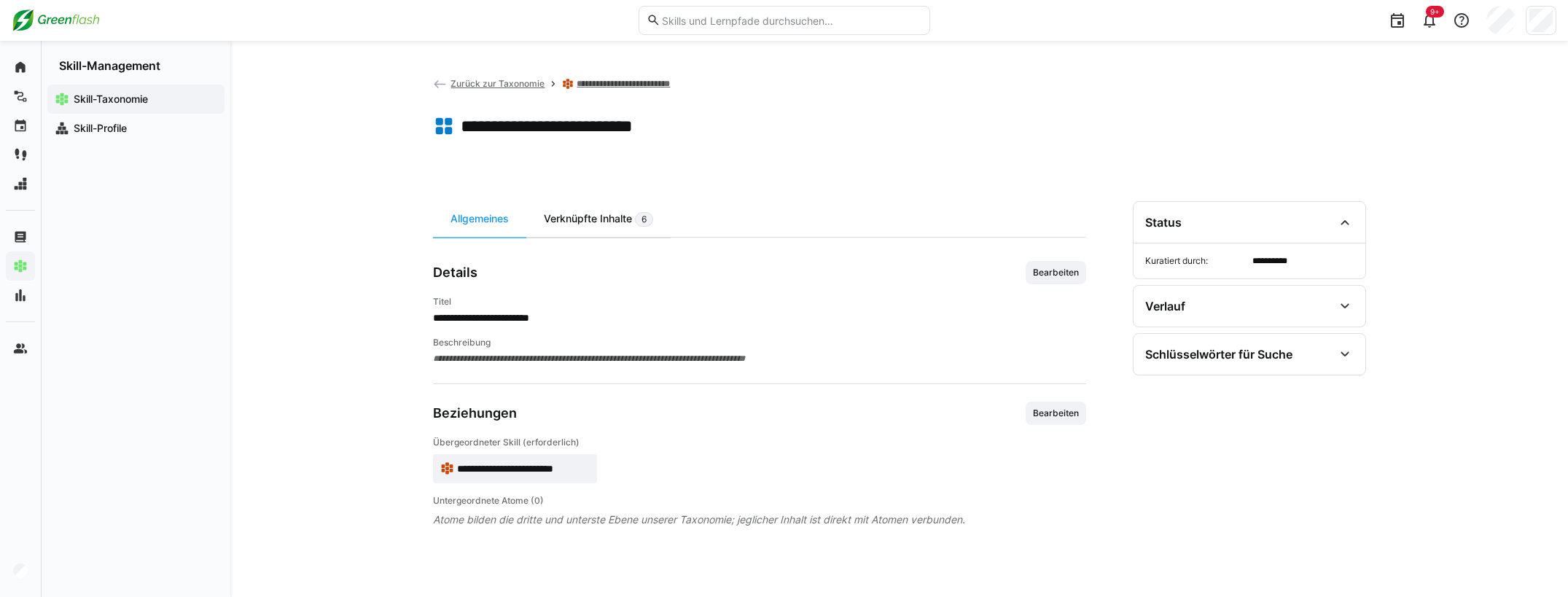
click at [603, 223] on div "Verknüpfte Inhalte 6" at bounding box center [599, 219] width 144 height 36
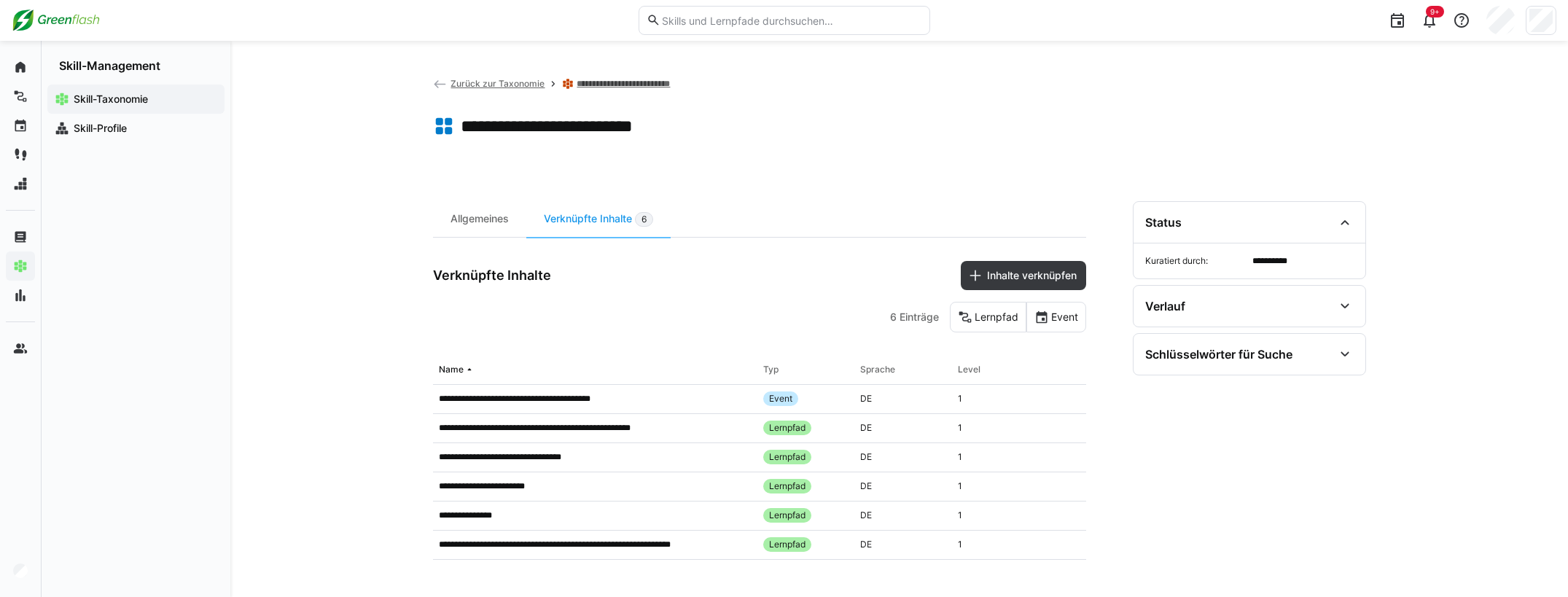
click at [478, 86] on span "Zurück zur Taxonomie" at bounding box center [497, 83] width 94 height 11
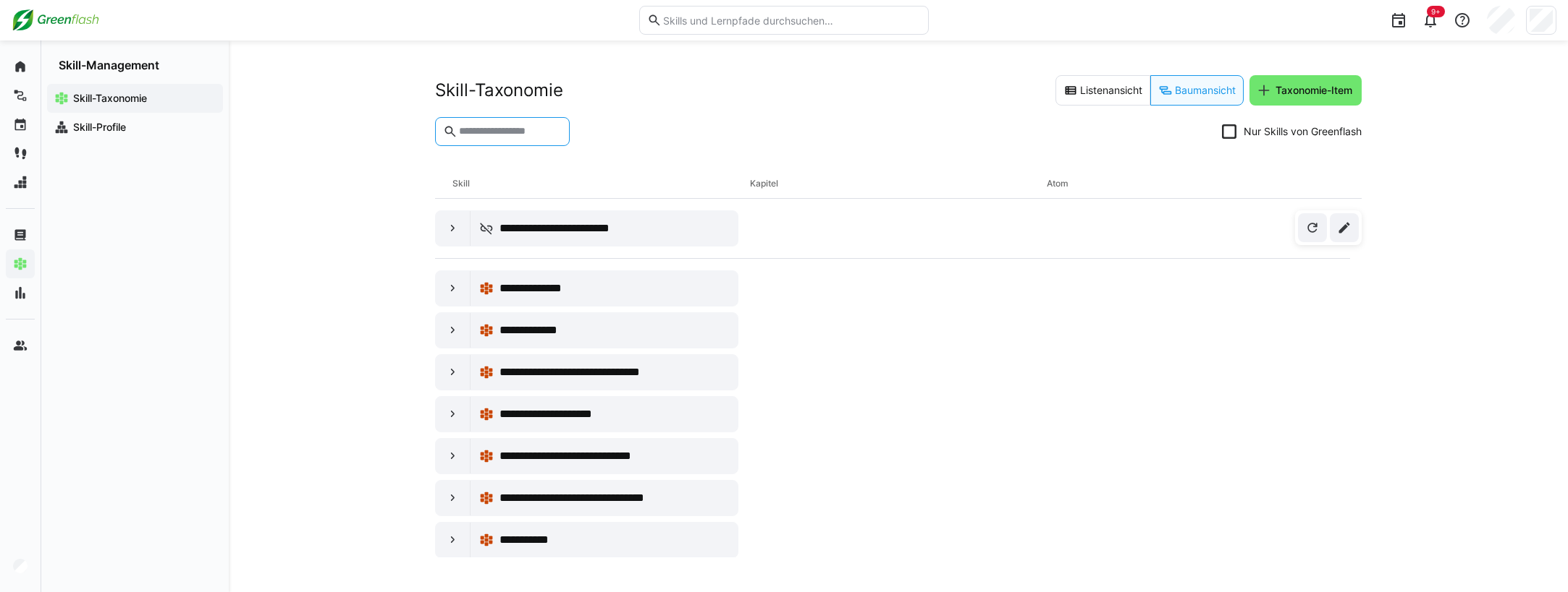
click at [477, 129] on input "text" at bounding box center [509, 131] width 104 height 13
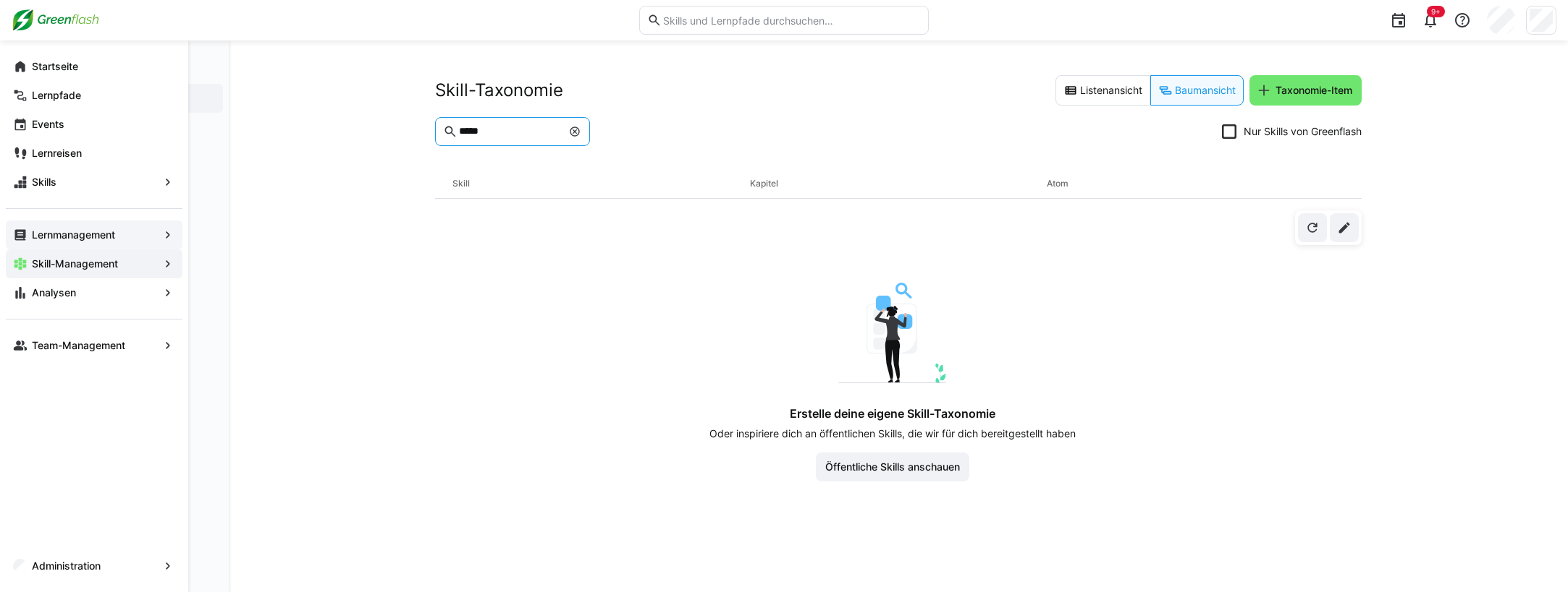
type input "*****"
click at [0, 0] on app-navigation-label "Lernmanagement" at bounding box center [0, 0] width 0 height 0
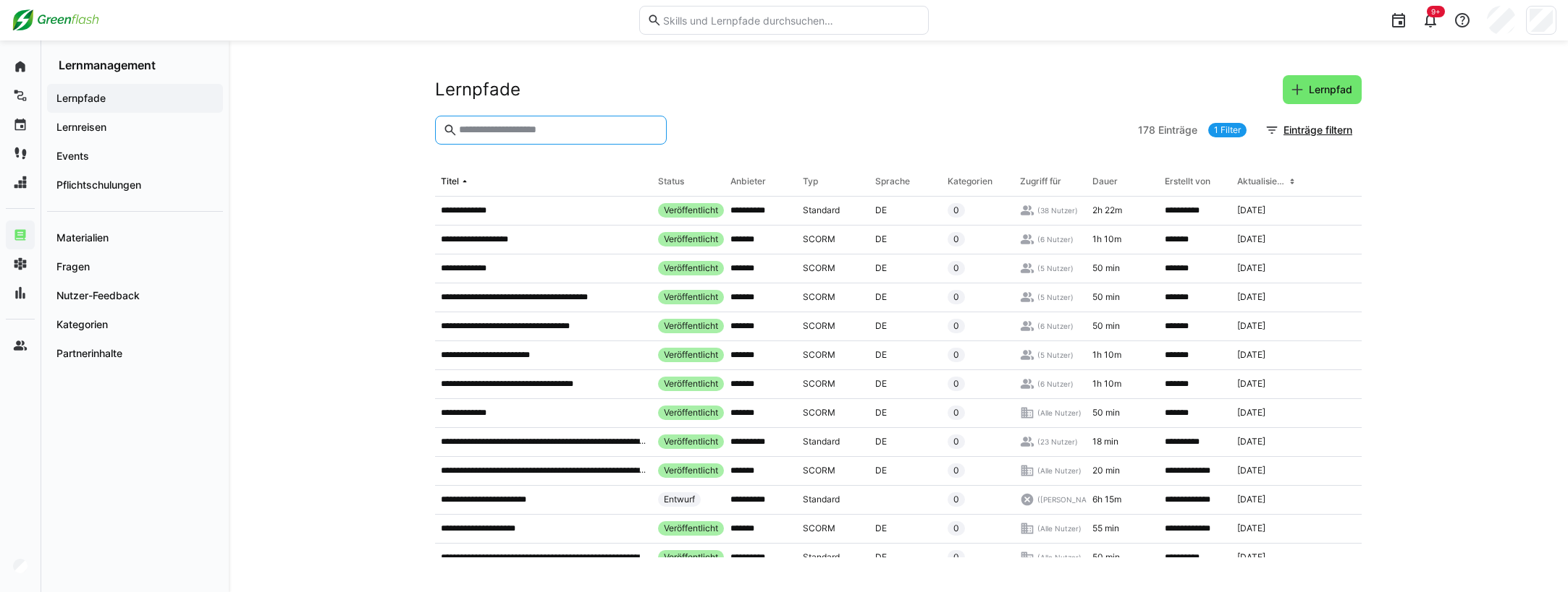
click at [493, 132] on input "text" at bounding box center [557, 129] width 201 height 13
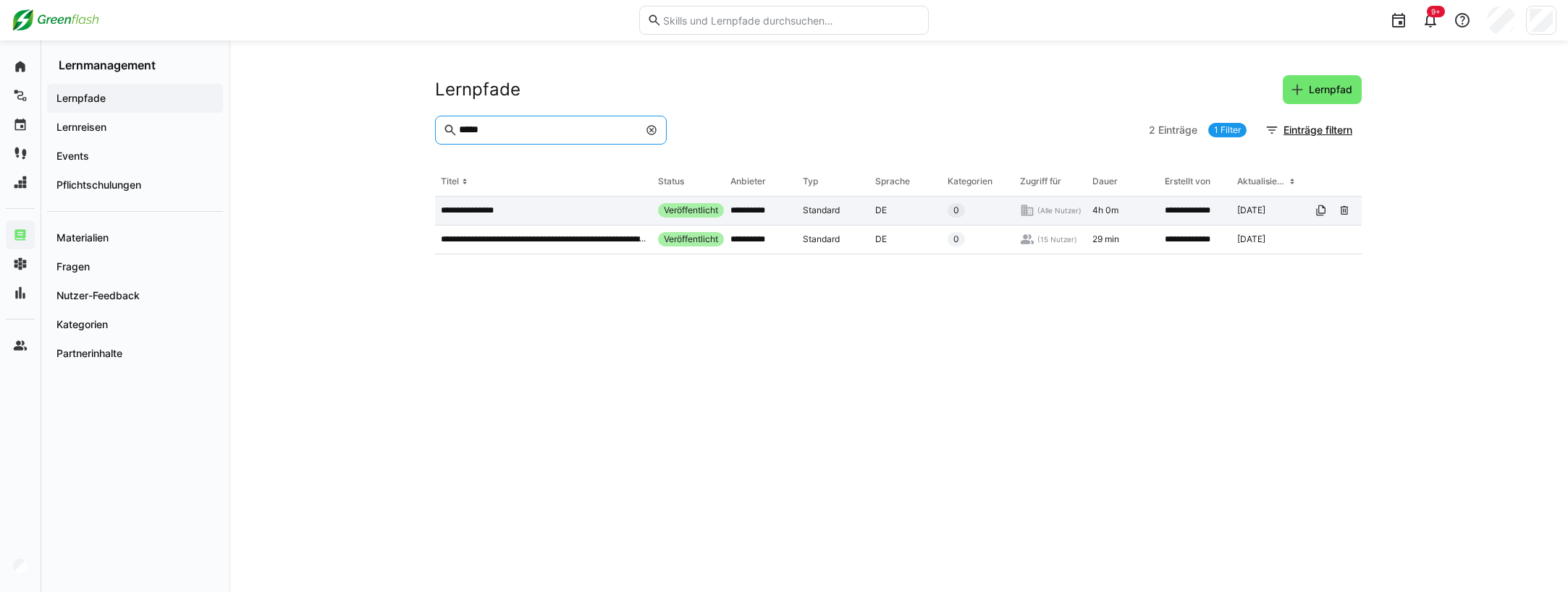
type input "*****"
click at [493, 206] on p "**********" at bounding box center [476, 211] width 72 height 12
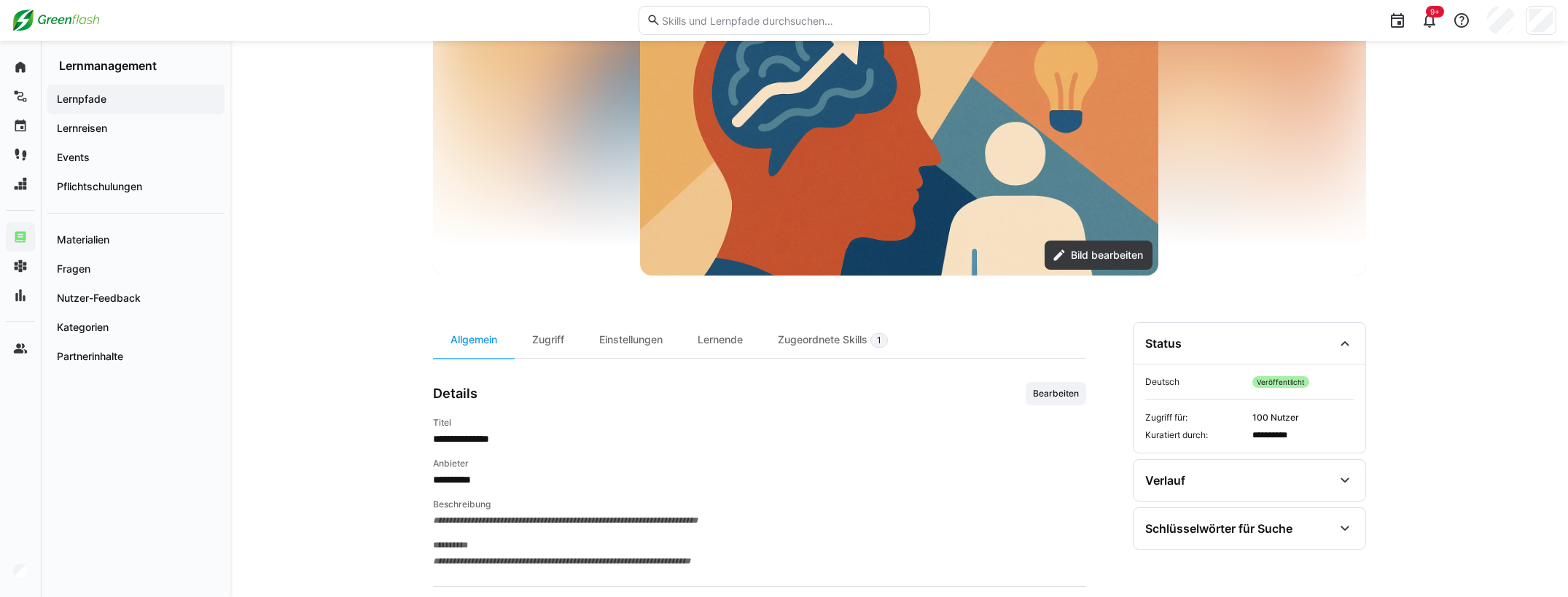
scroll to position [260, 0]
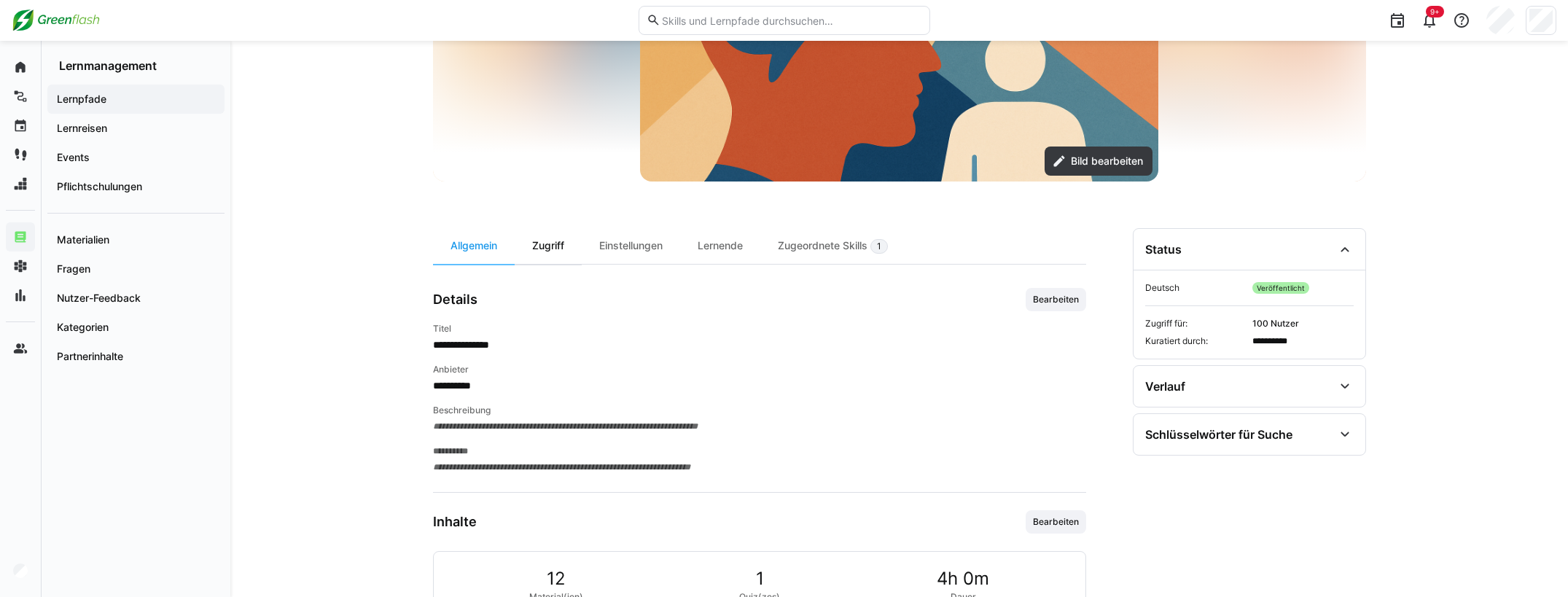
click at [561, 248] on div "Zugriff" at bounding box center [548, 246] width 67 height 36
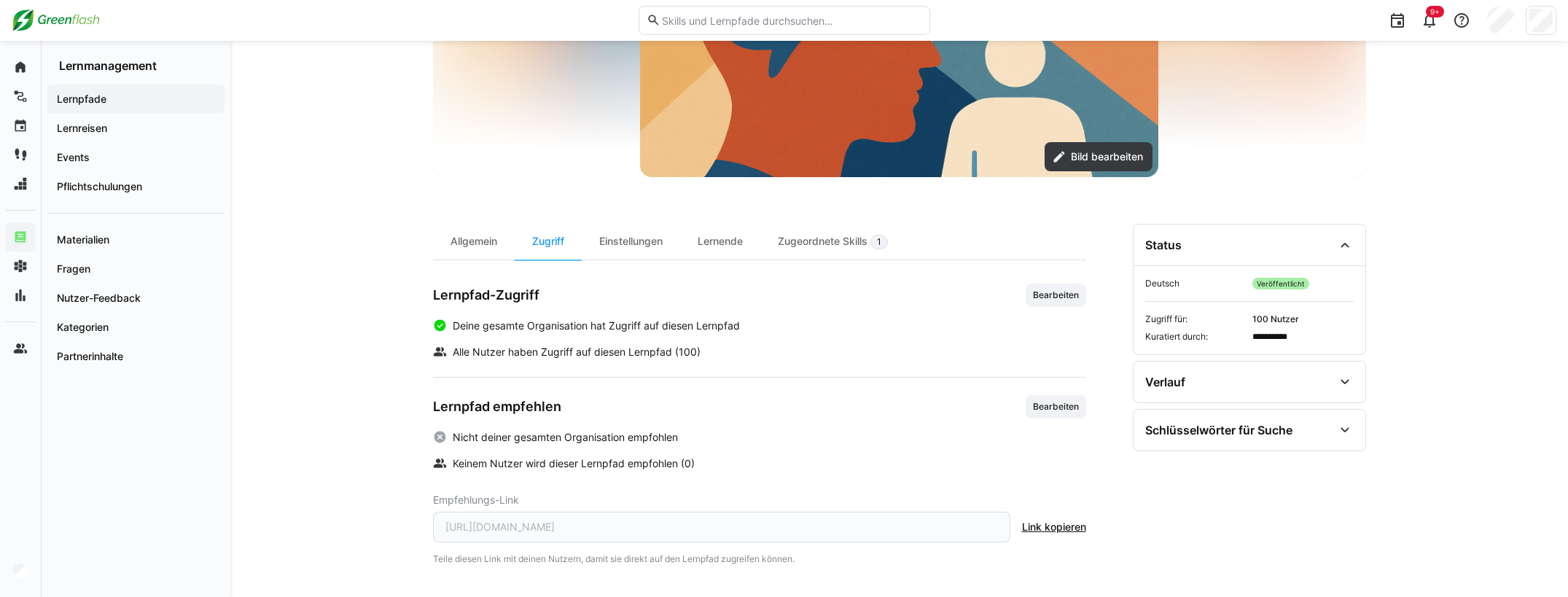
scroll to position [267, 0]
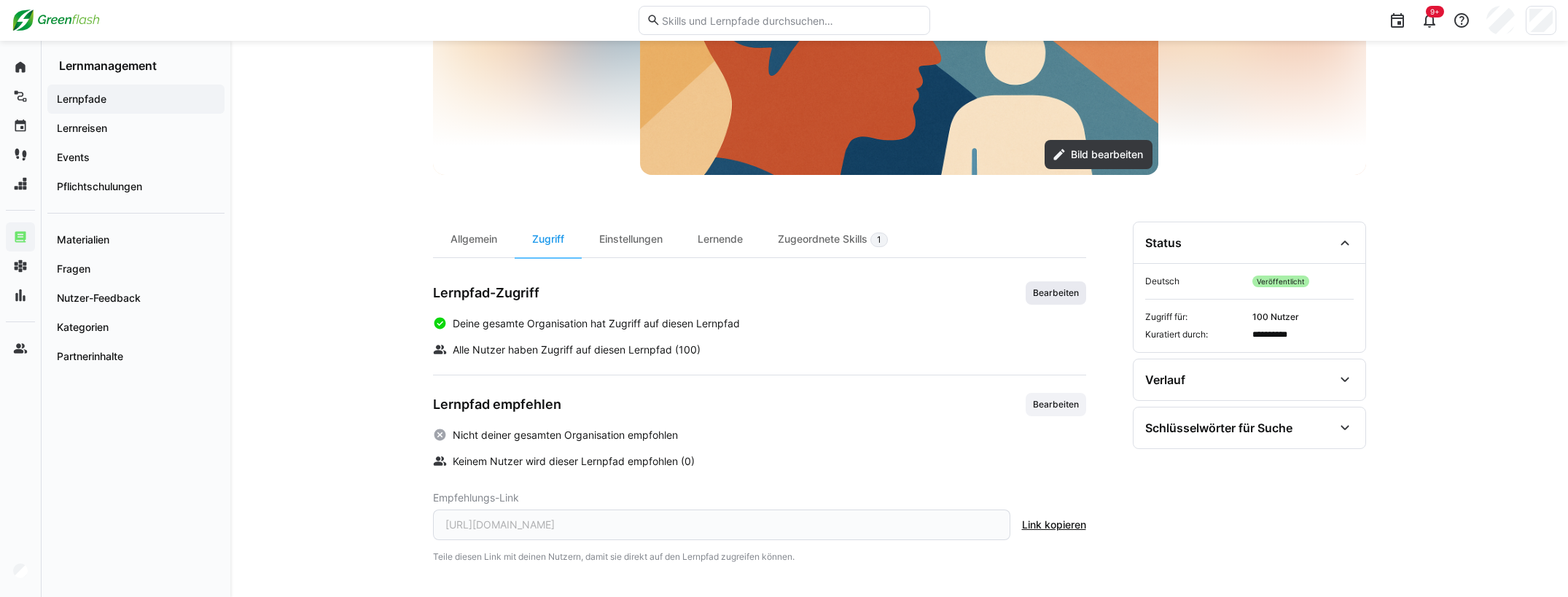
click at [1066, 296] on span "Bearbeiten" at bounding box center [1055, 294] width 48 height 12
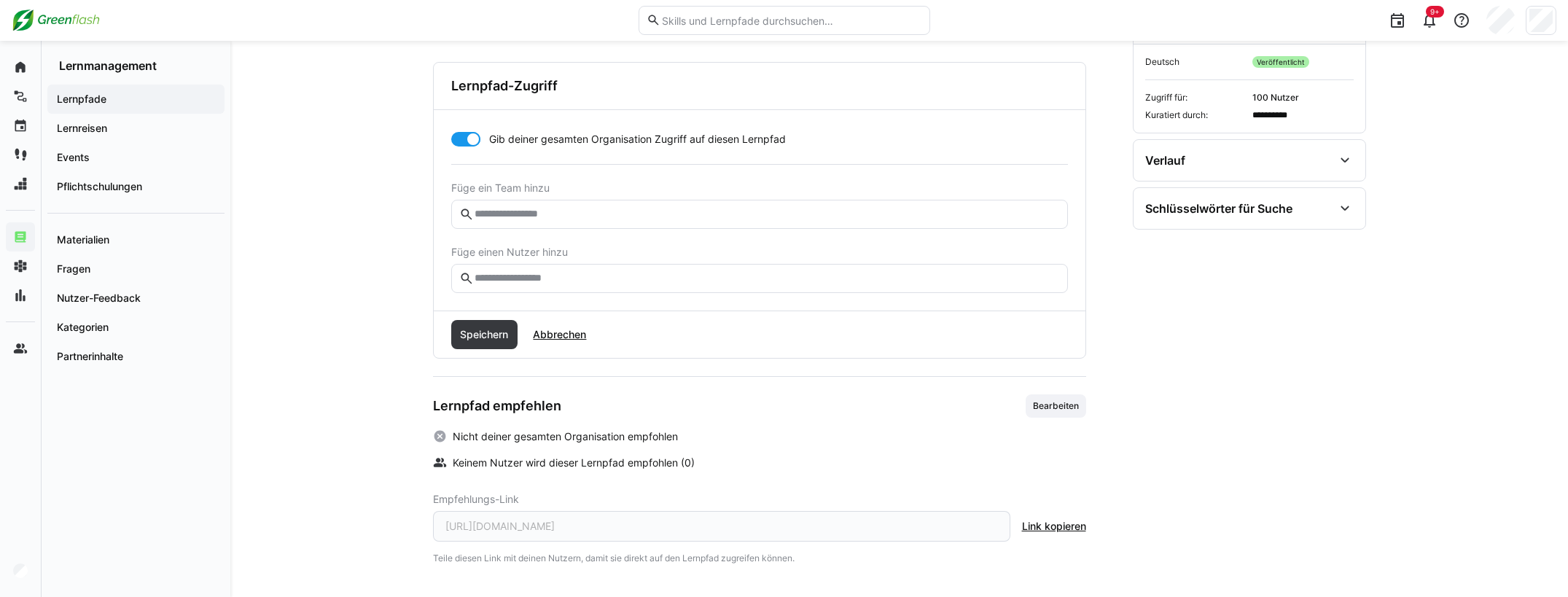
scroll to position [488, 0]
click at [1040, 526] on span "Link kopieren" at bounding box center [1054, 525] width 64 height 15
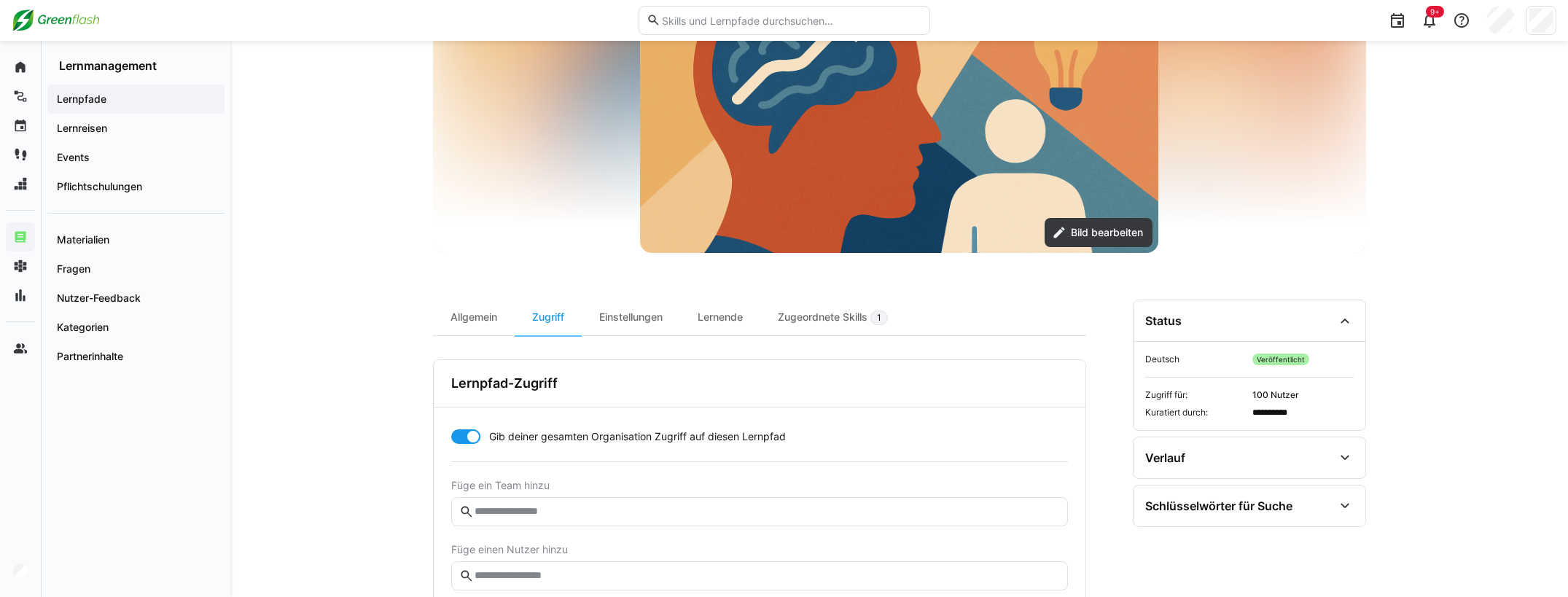
scroll to position [0, 0]
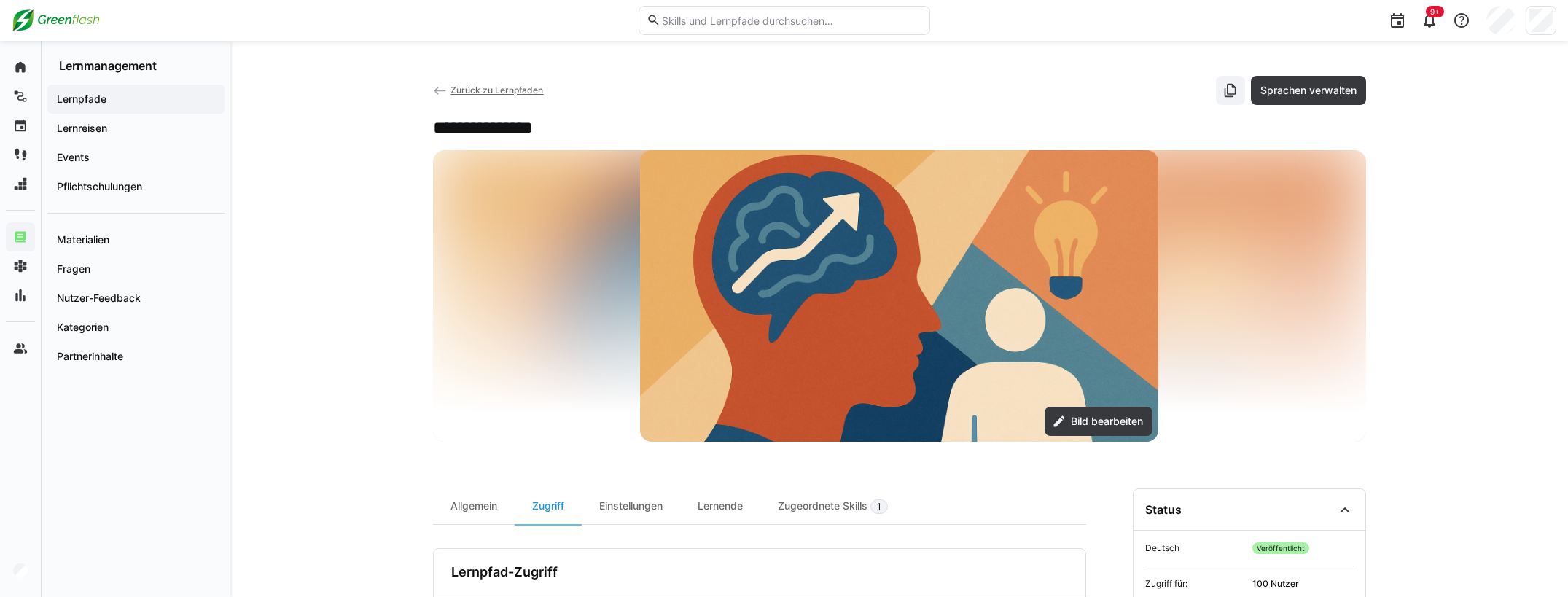
click at [476, 90] on span "Zurück zu Lernpfaden" at bounding box center [497, 90] width 93 height 11
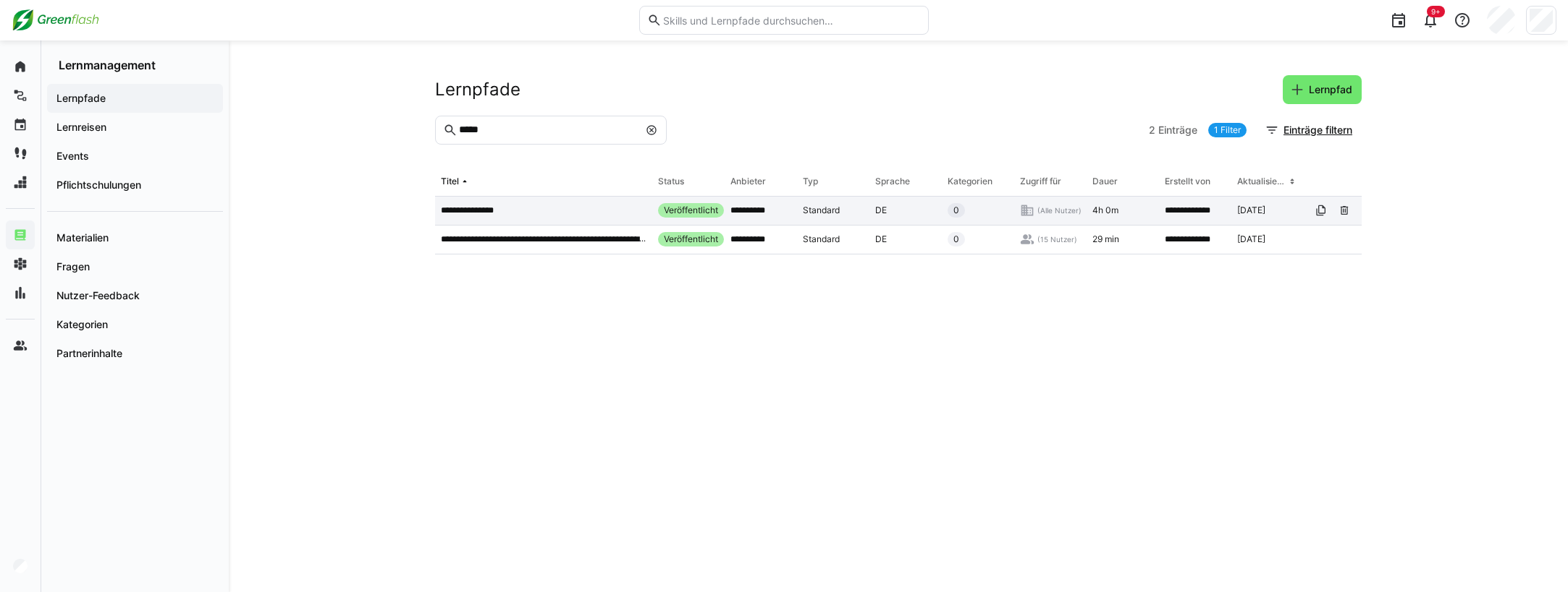
click at [484, 214] on p "**********" at bounding box center [476, 211] width 72 height 12
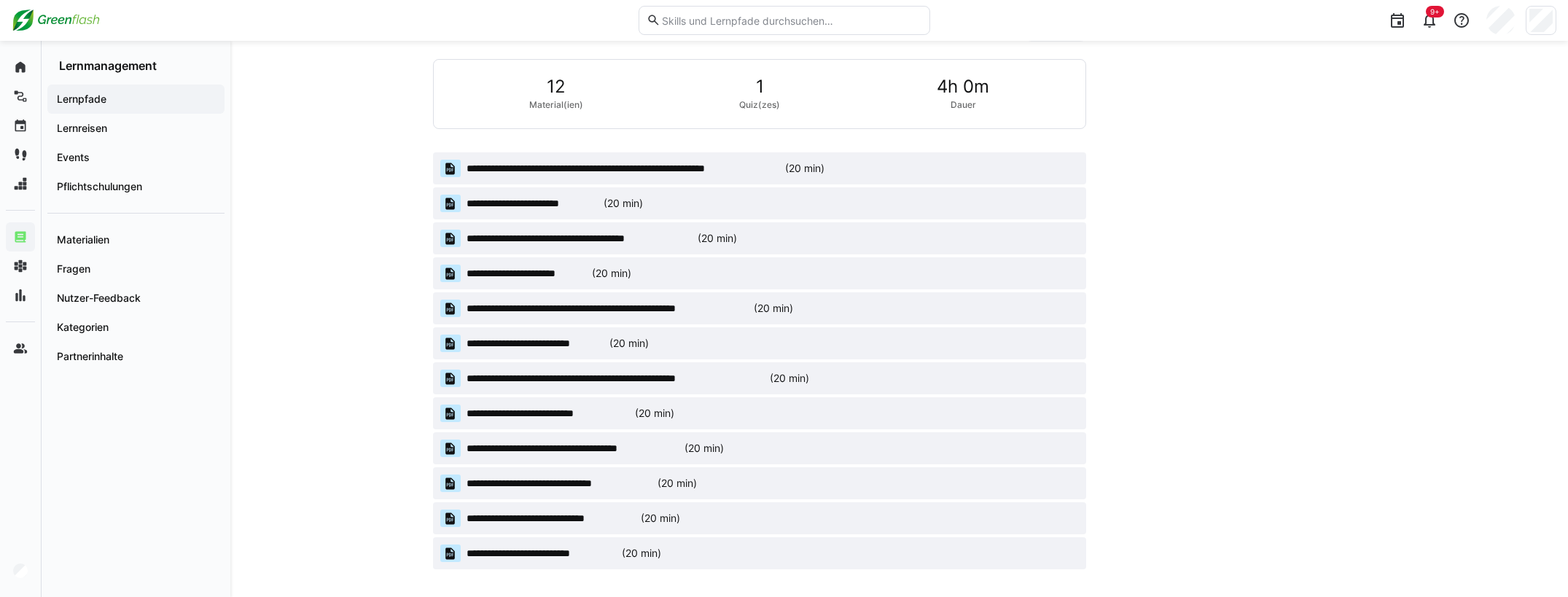
scroll to position [760, 0]
